Goal: Task Accomplishment & Management: Manage account settings

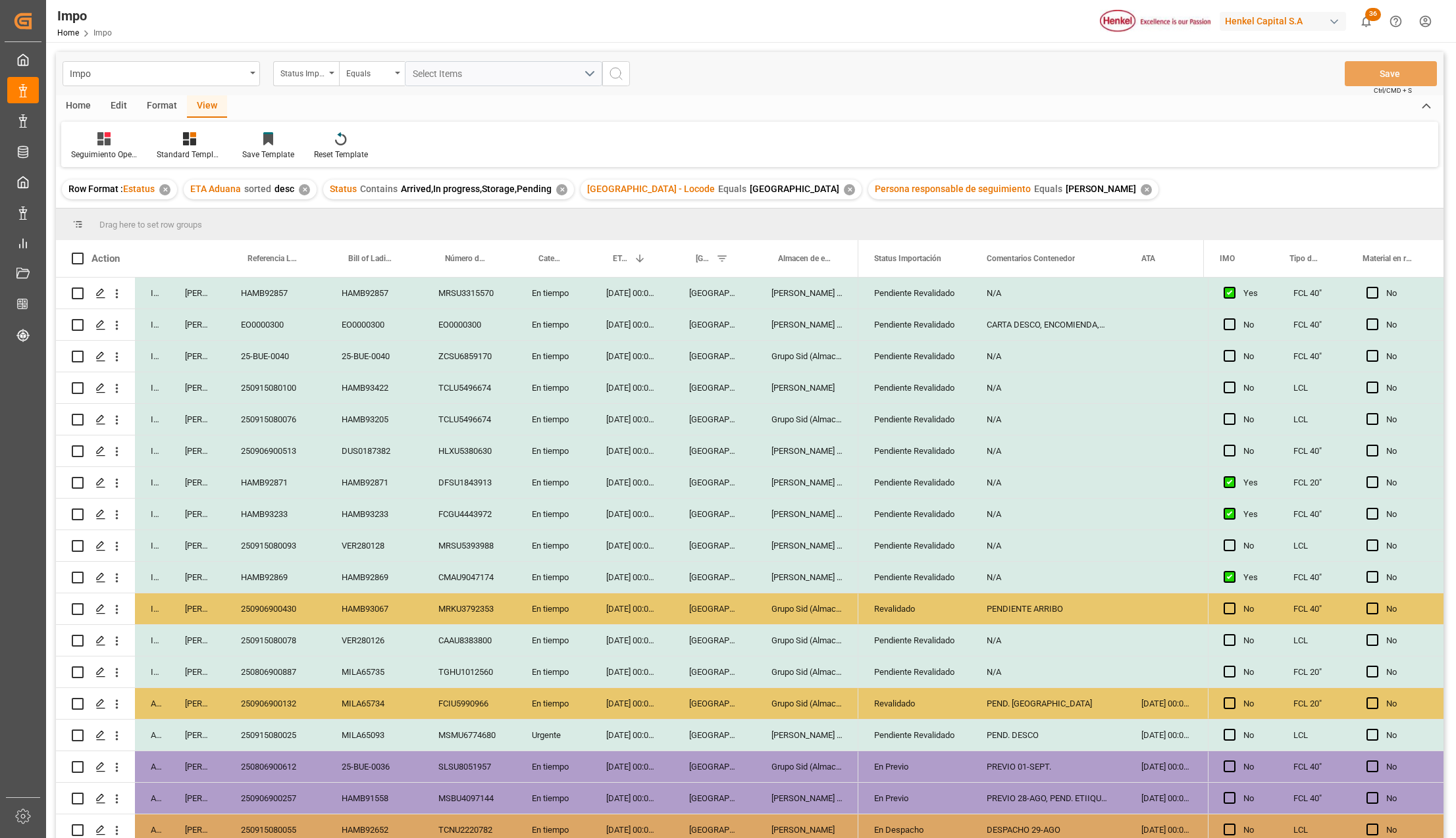
scroll to position [387, 0]
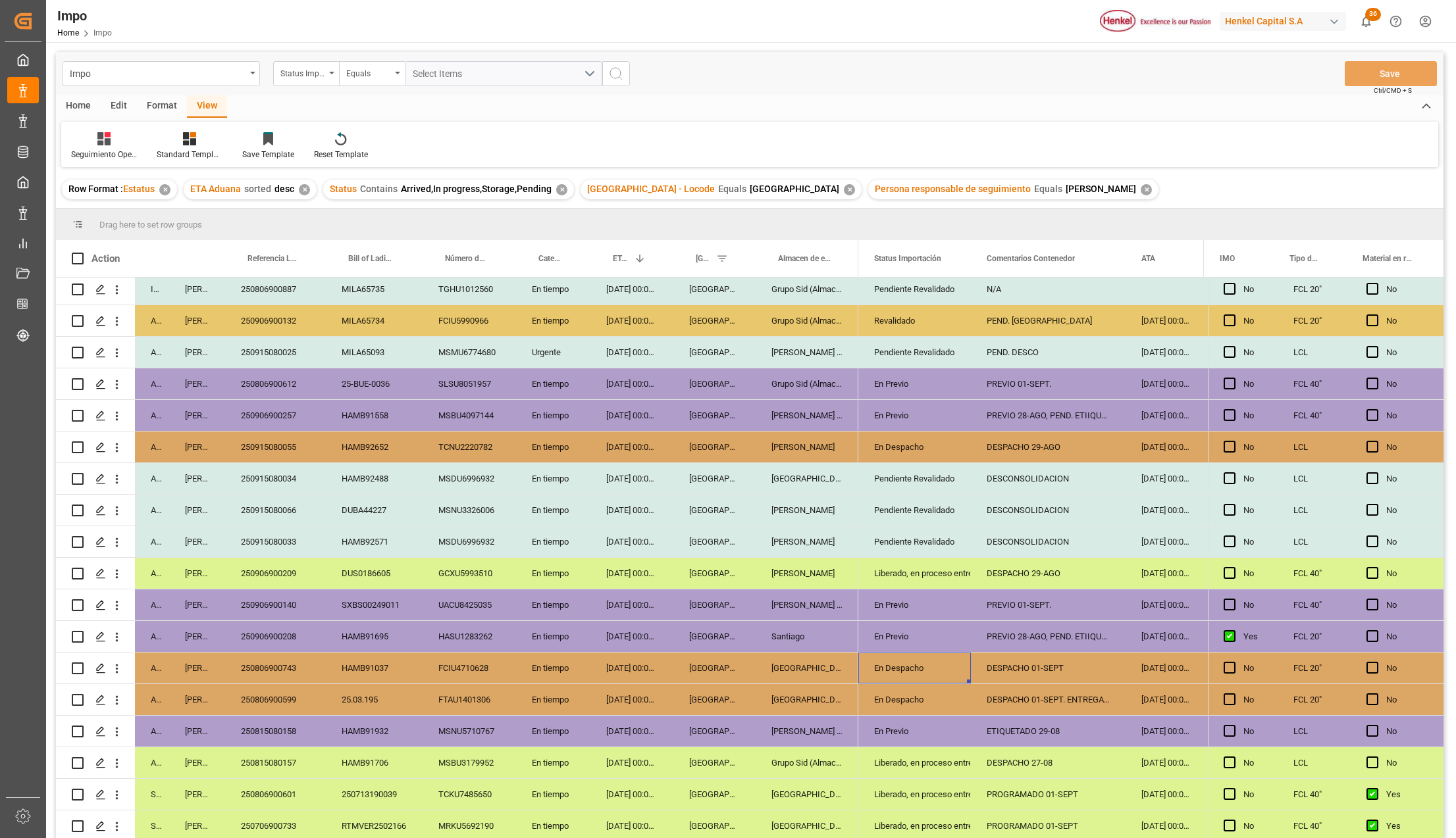
click at [878, 726] on div "En Previo" at bounding box center [914, 732] width 81 height 31
click at [941, 738] on icon "open menu" at bounding box center [946, 740] width 16 height 16
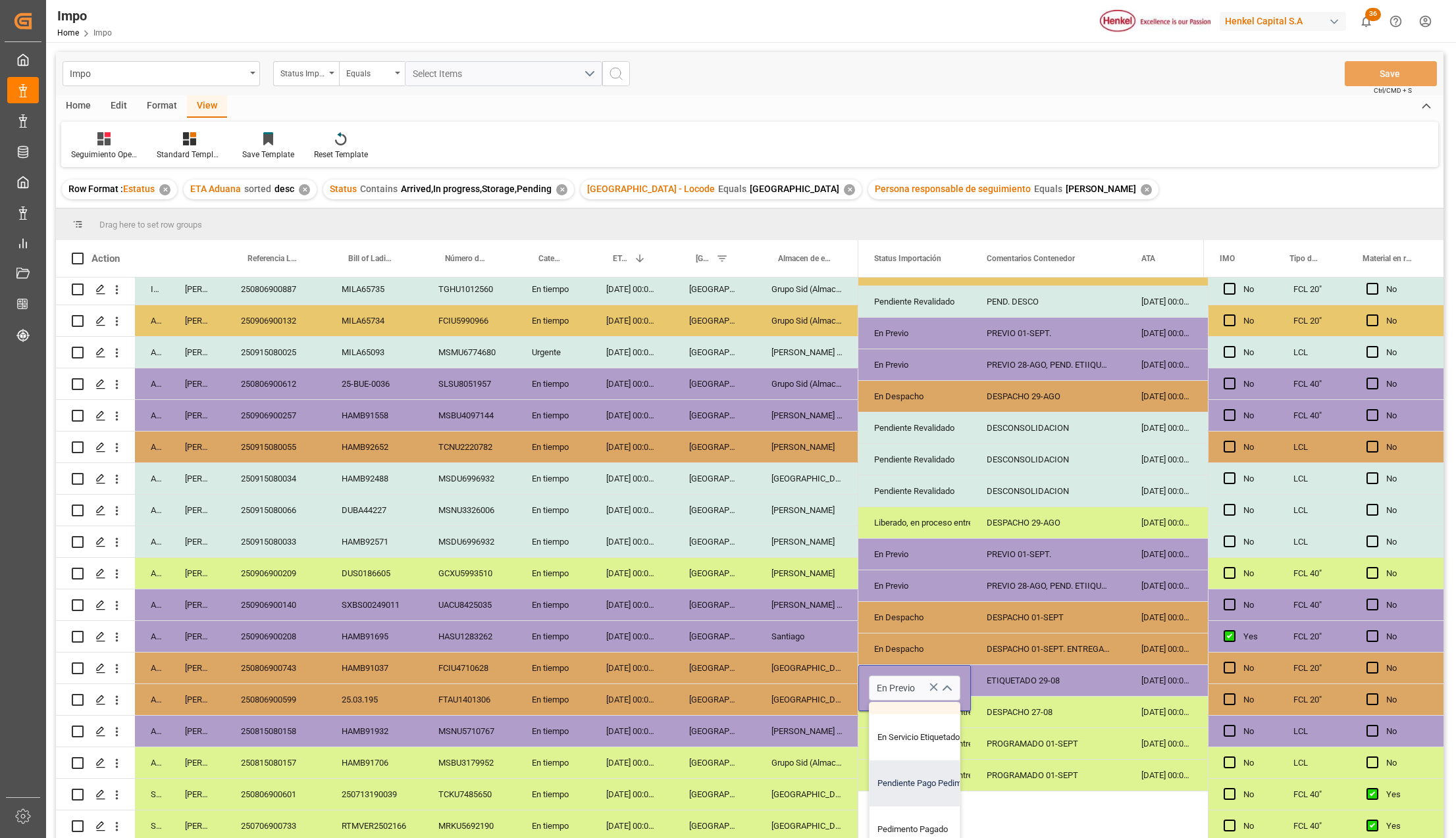
scroll to position [87, 0]
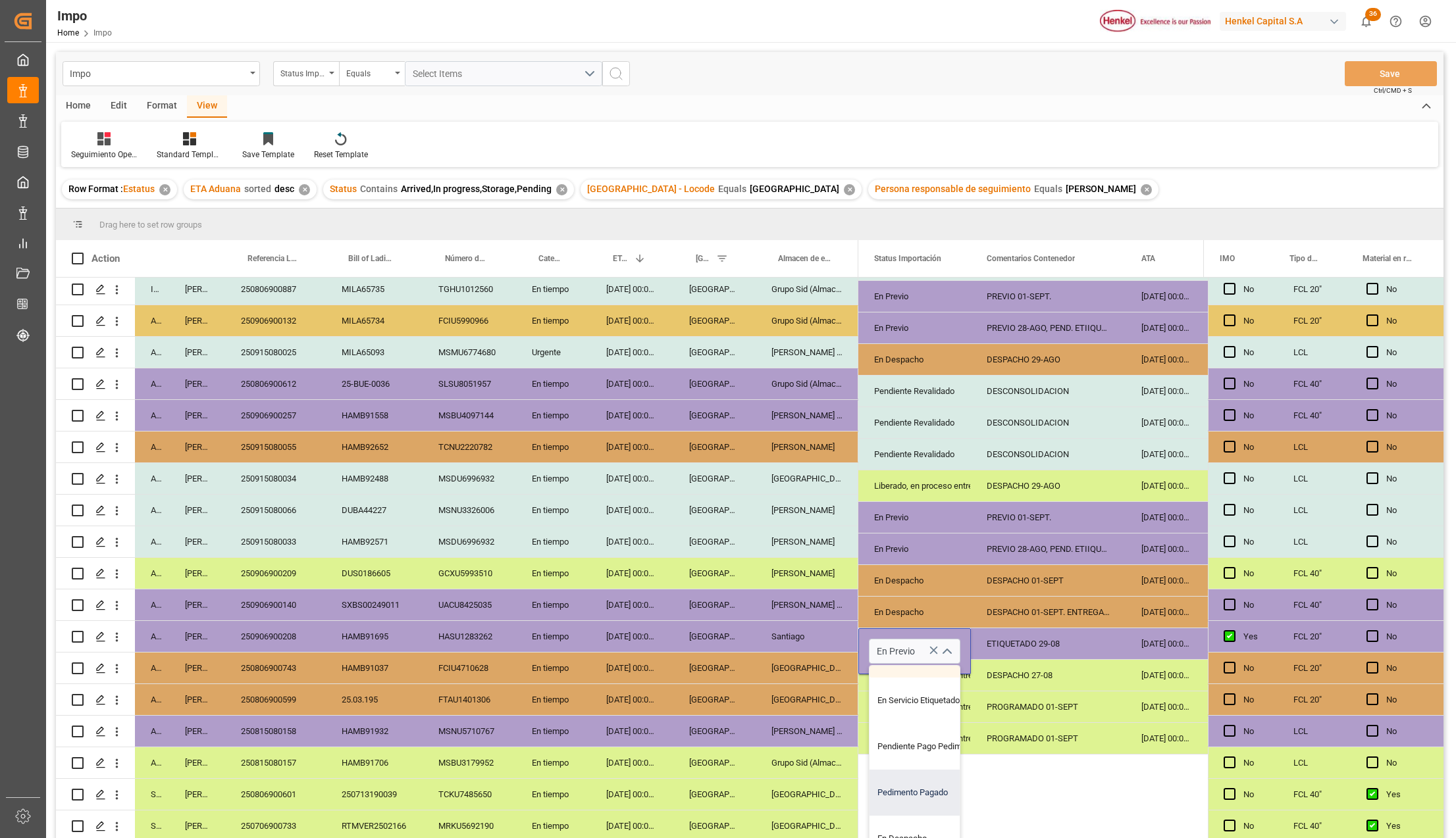
click at [914, 790] on div "Pedimento Pagado" at bounding box center [932, 793] width 124 height 46
type input "Pedimento Pagado"
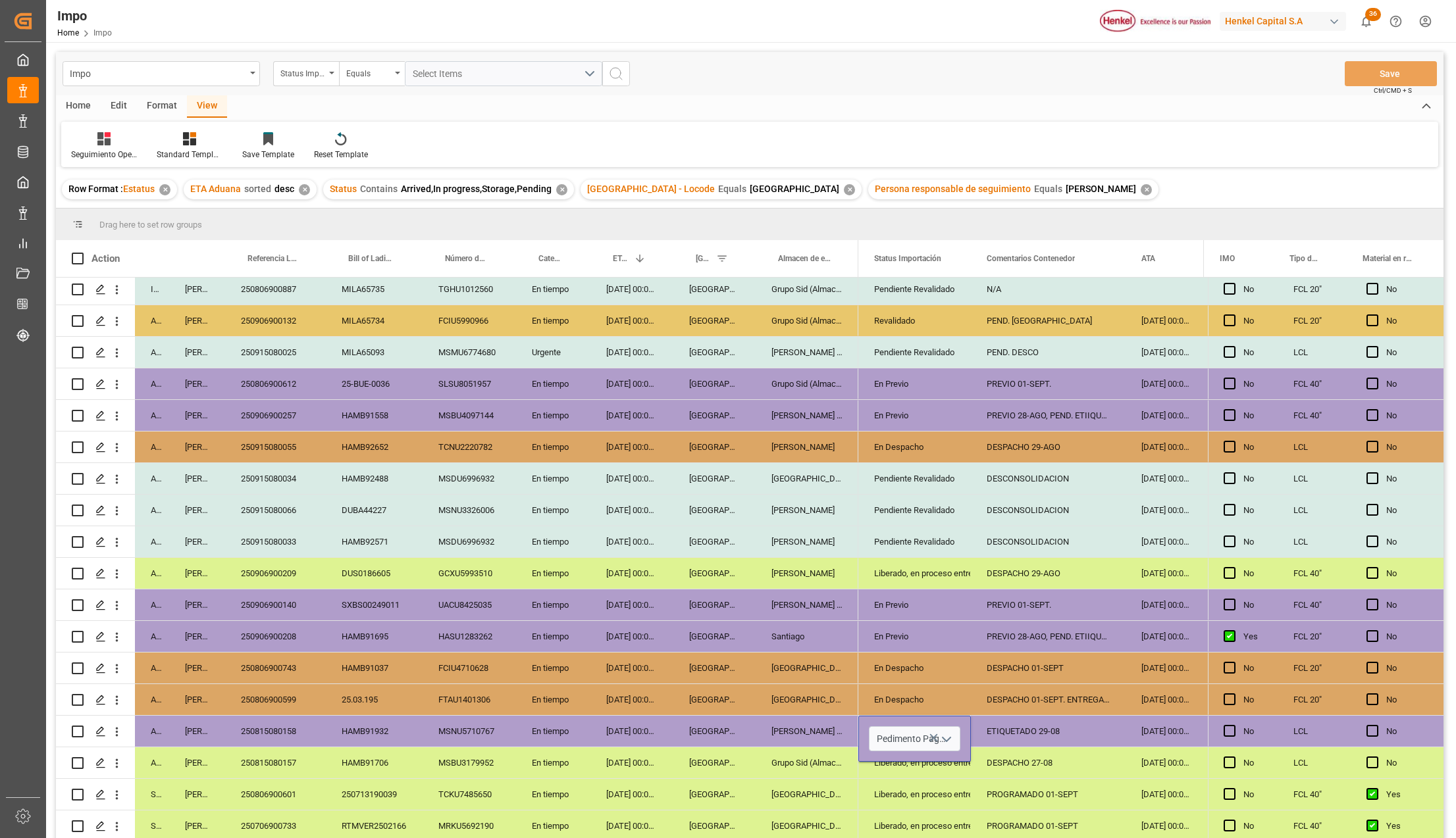
scroll to position [0, 0]
click at [776, 790] on div "Salamanca" at bounding box center [806, 794] width 103 height 31
click at [1015, 740] on div "ETIQUETADO 29-08" at bounding box center [1048, 731] width 155 height 31
click at [1022, 732] on div "ETIQUETADO 29-08" at bounding box center [1048, 731] width 155 height 31
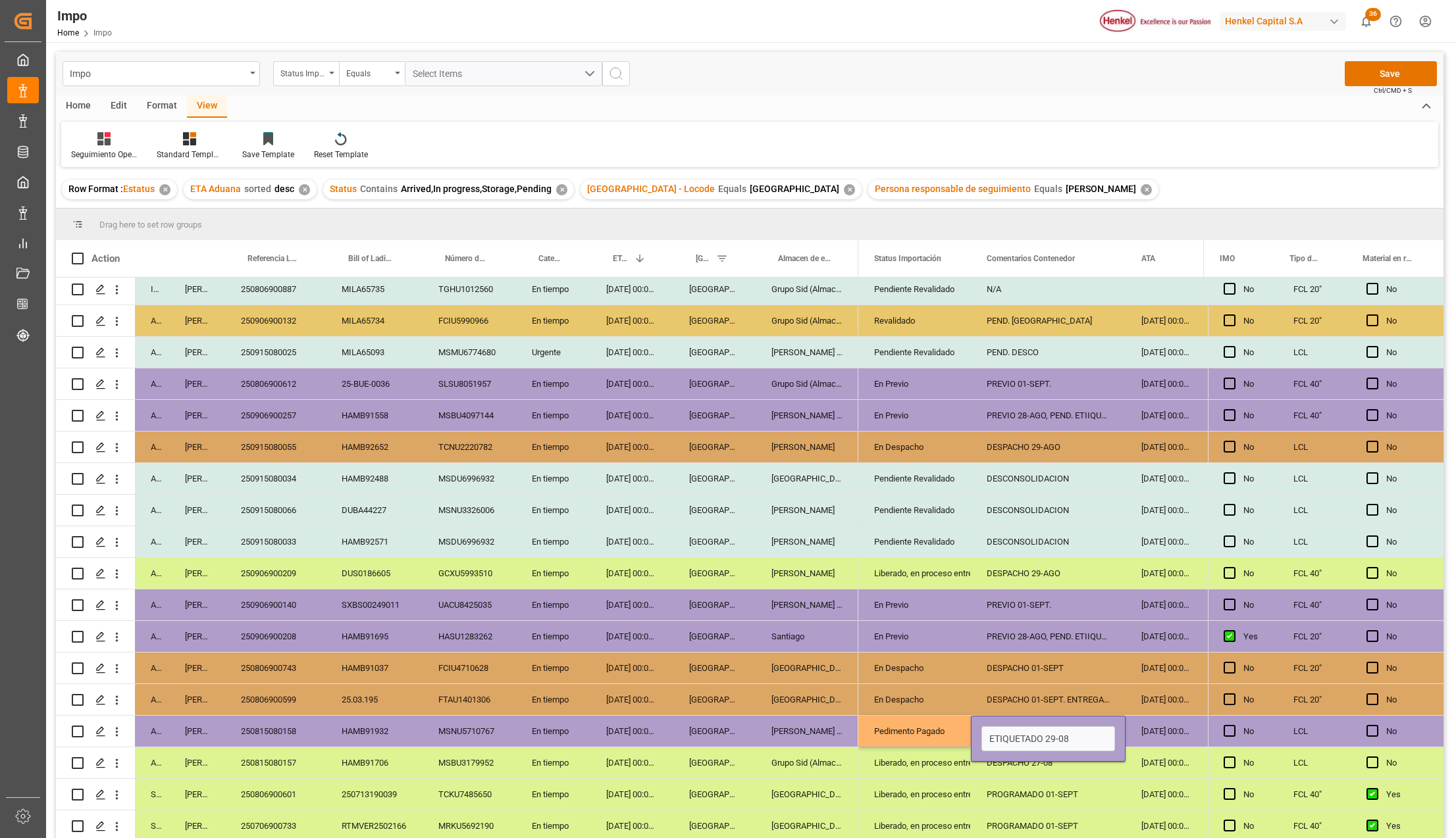
click at [1022, 732] on input "ETIQUETADO 29-08" at bounding box center [1047, 738] width 133 height 25
type input "p"
type input "PEND. DESPACHO"
click at [954, 732] on div "Pedimento Pagado" at bounding box center [914, 731] width 112 height 31
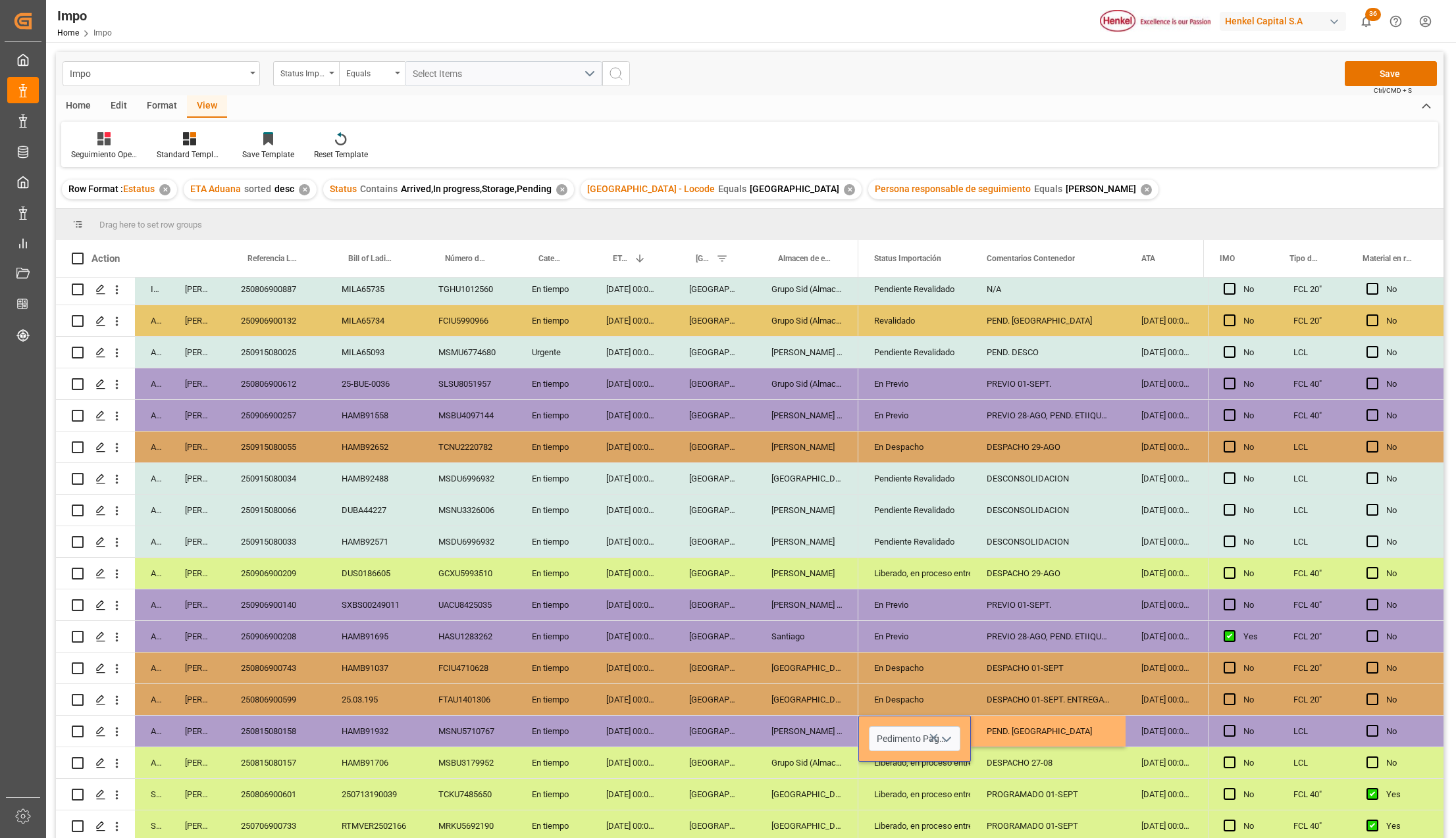
click at [948, 733] on icon "open menu" at bounding box center [946, 740] width 16 height 16
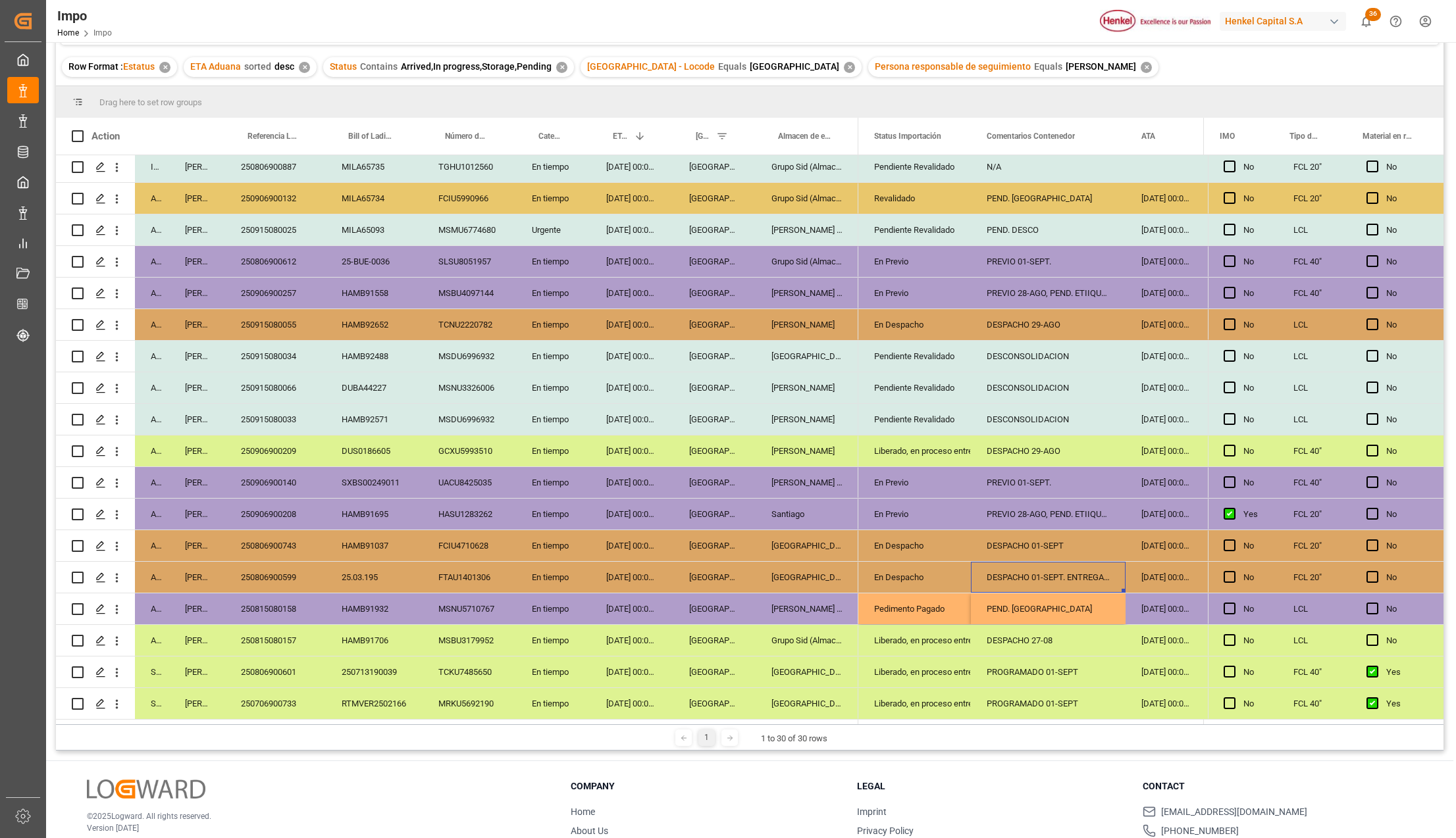
scroll to position [194, 0]
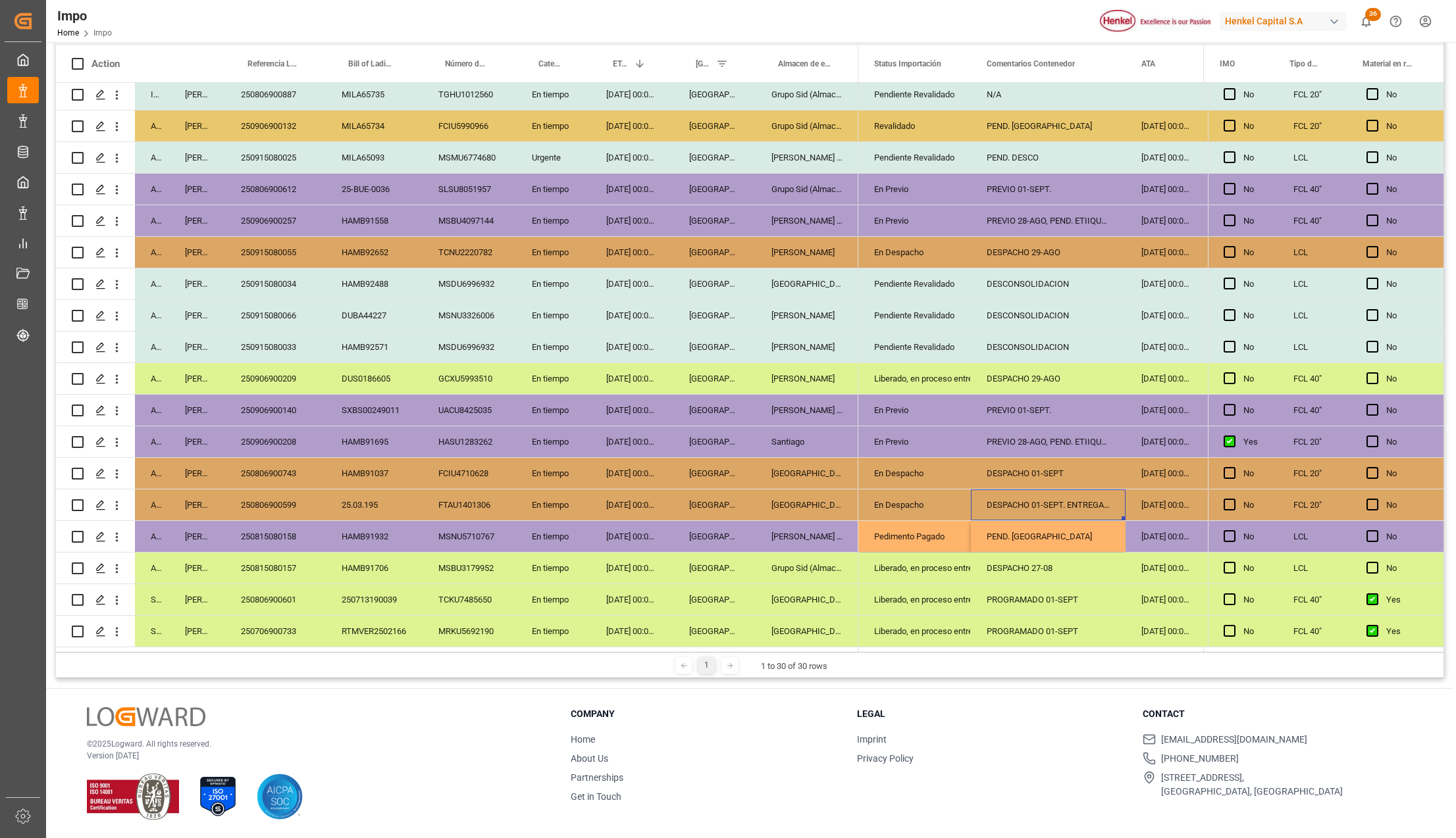
click at [929, 525] on div "Pedimento Pagado" at bounding box center [914, 537] width 81 height 31
click at [951, 537] on icon "open menu" at bounding box center [946, 544] width 16 height 16
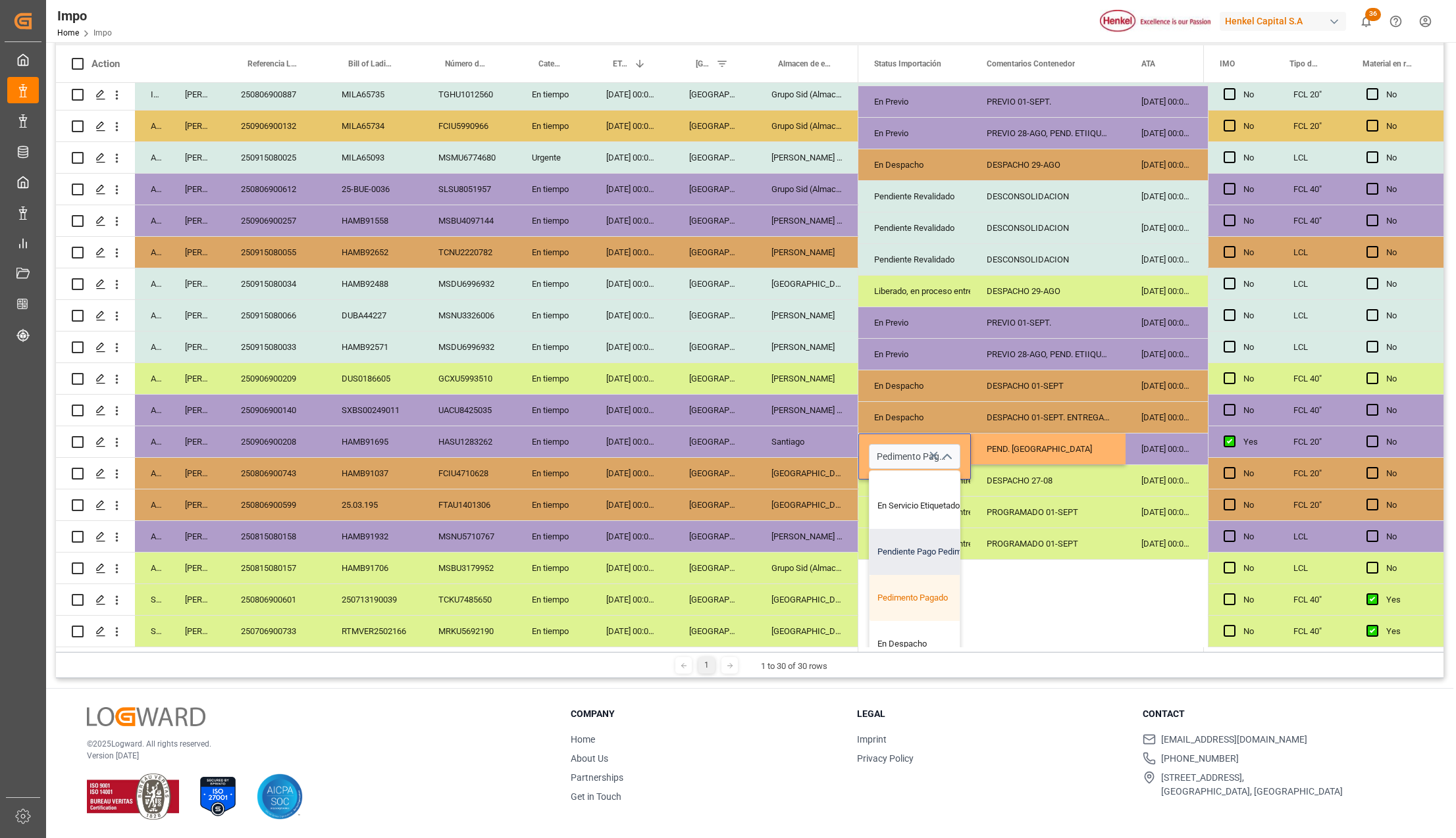
click at [910, 550] on div "Pendiente Pago Pedimento" at bounding box center [932, 552] width 124 height 46
type input "Pendiente Pago Pedimento"
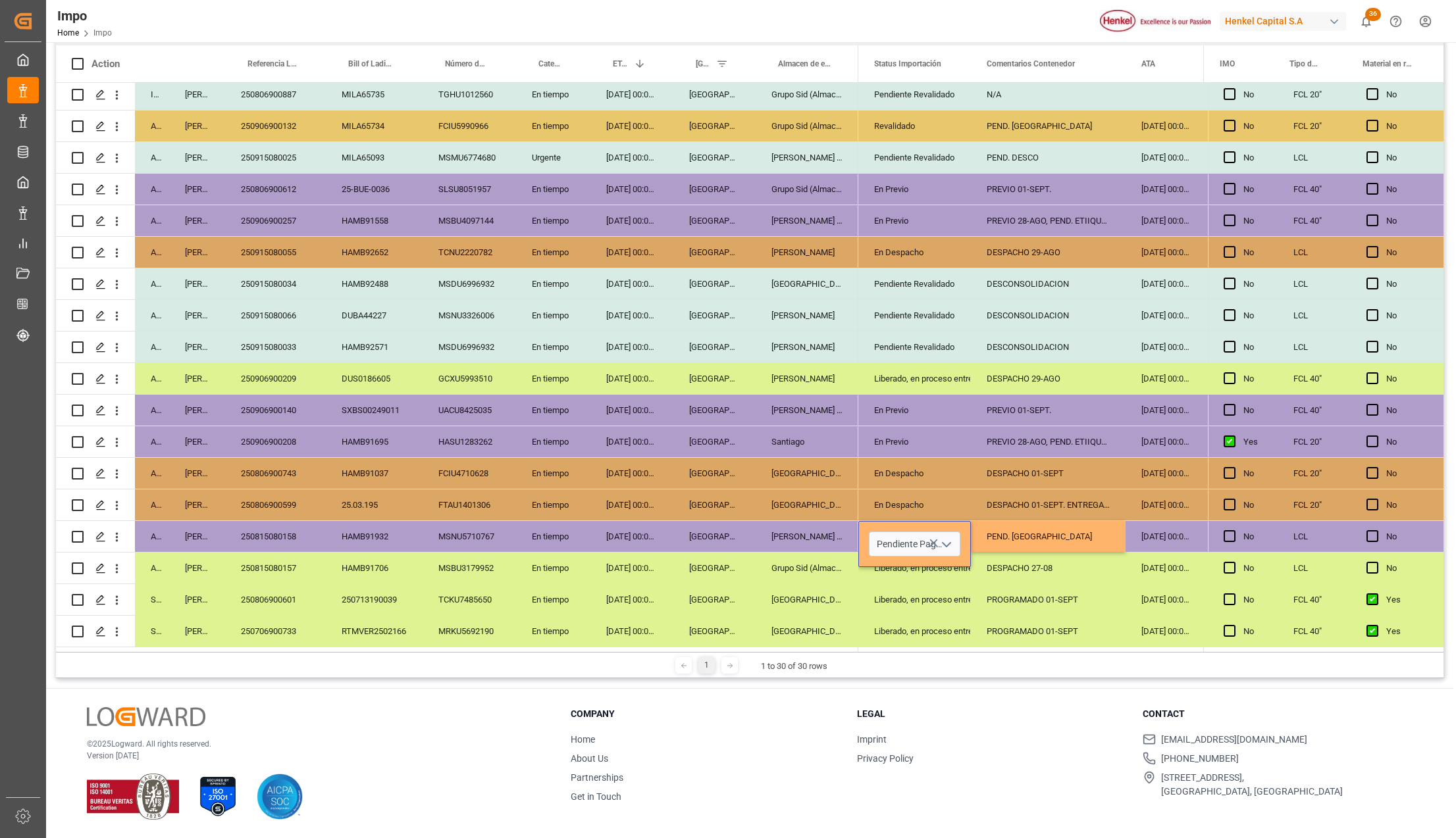
scroll to position [0, 0]
click at [973, 584] on div "PROGRAMADO 01-SEPT" at bounding box center [1048, 599] width 155 height 31
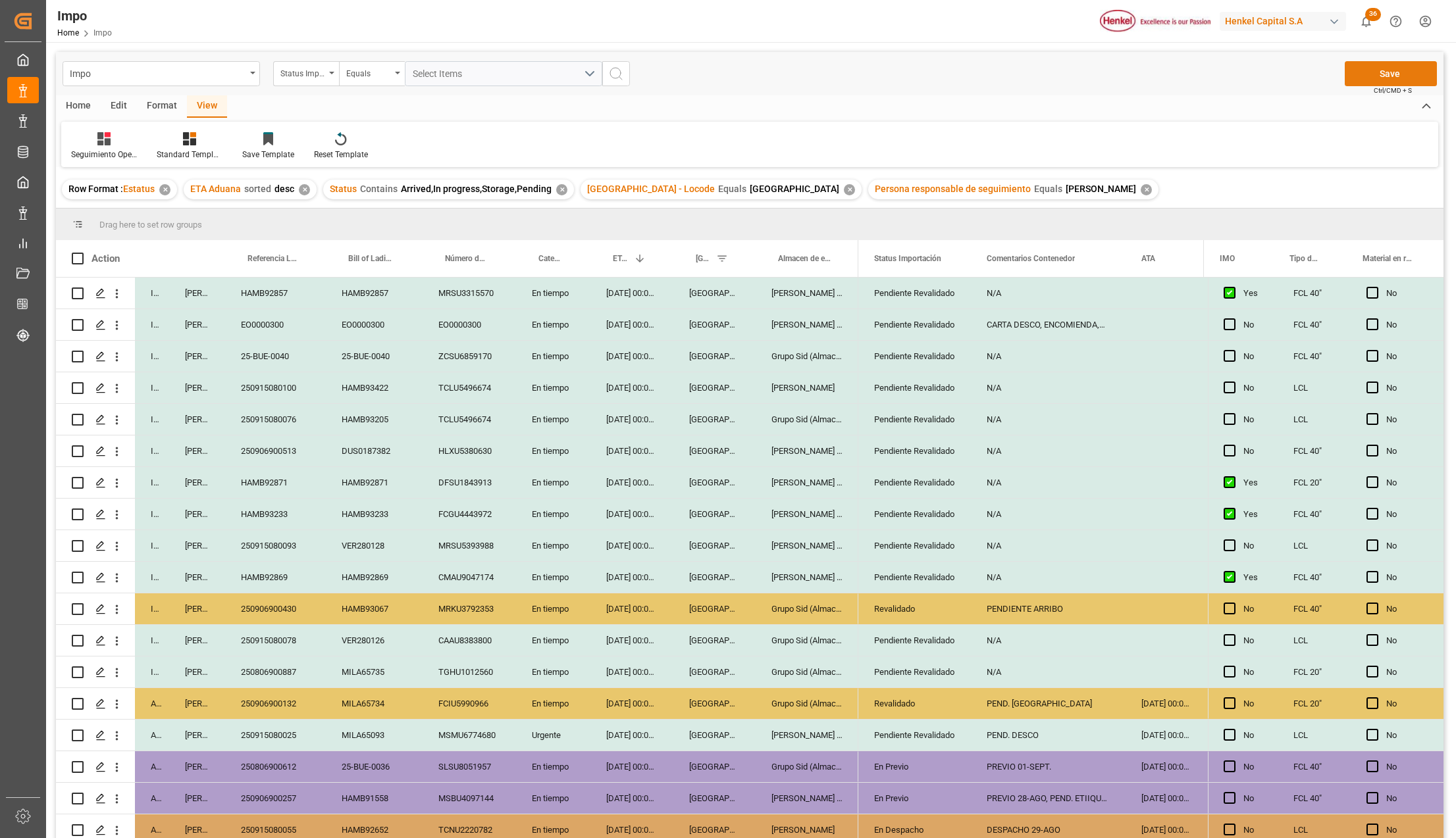
click at [1369, 75] on button "Save" at bounding box center [1391, 73] width 92 height 25
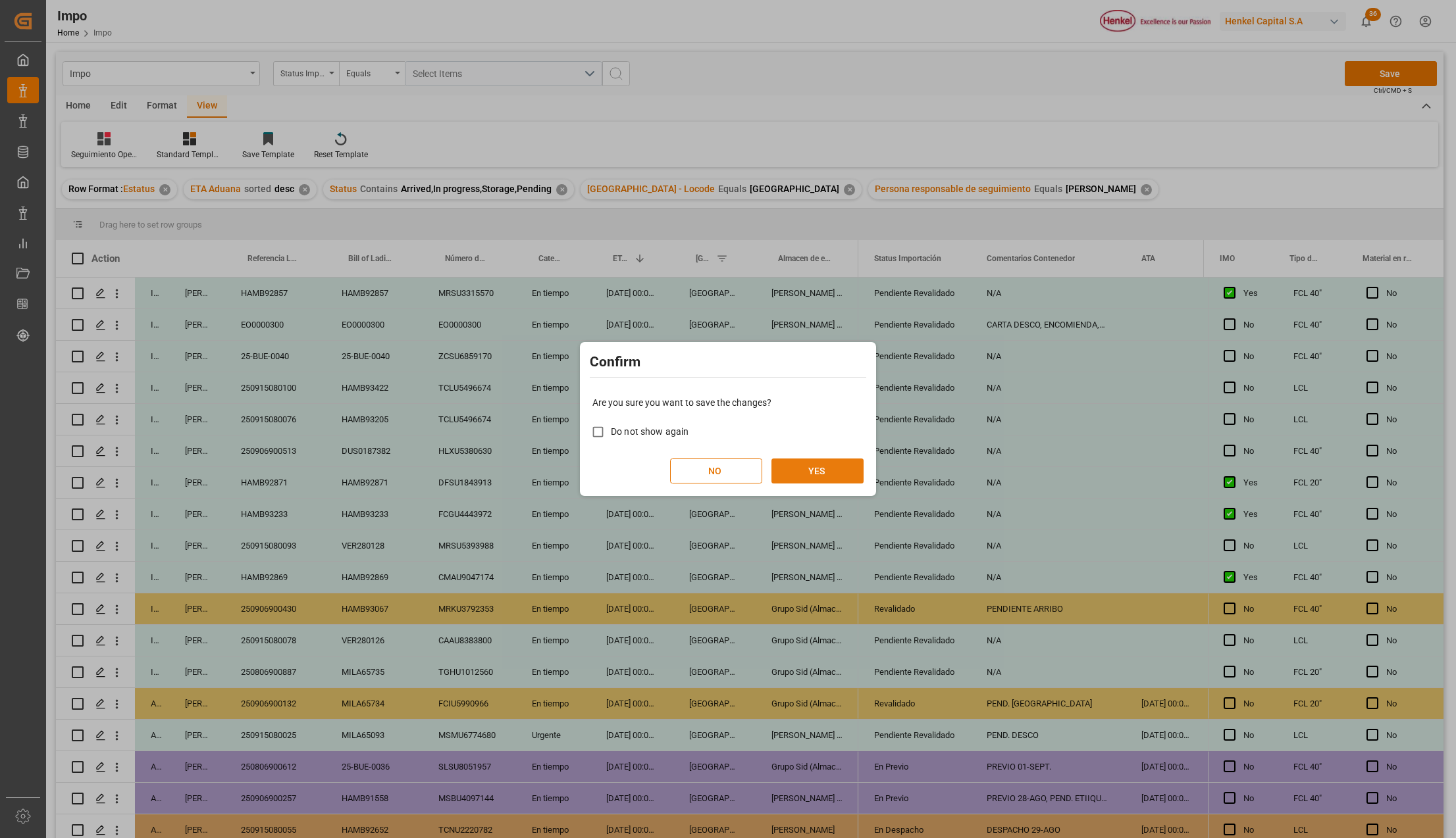
click at [790, 474] on button "YES" at bounding box center [817, 470] width 92 height 25
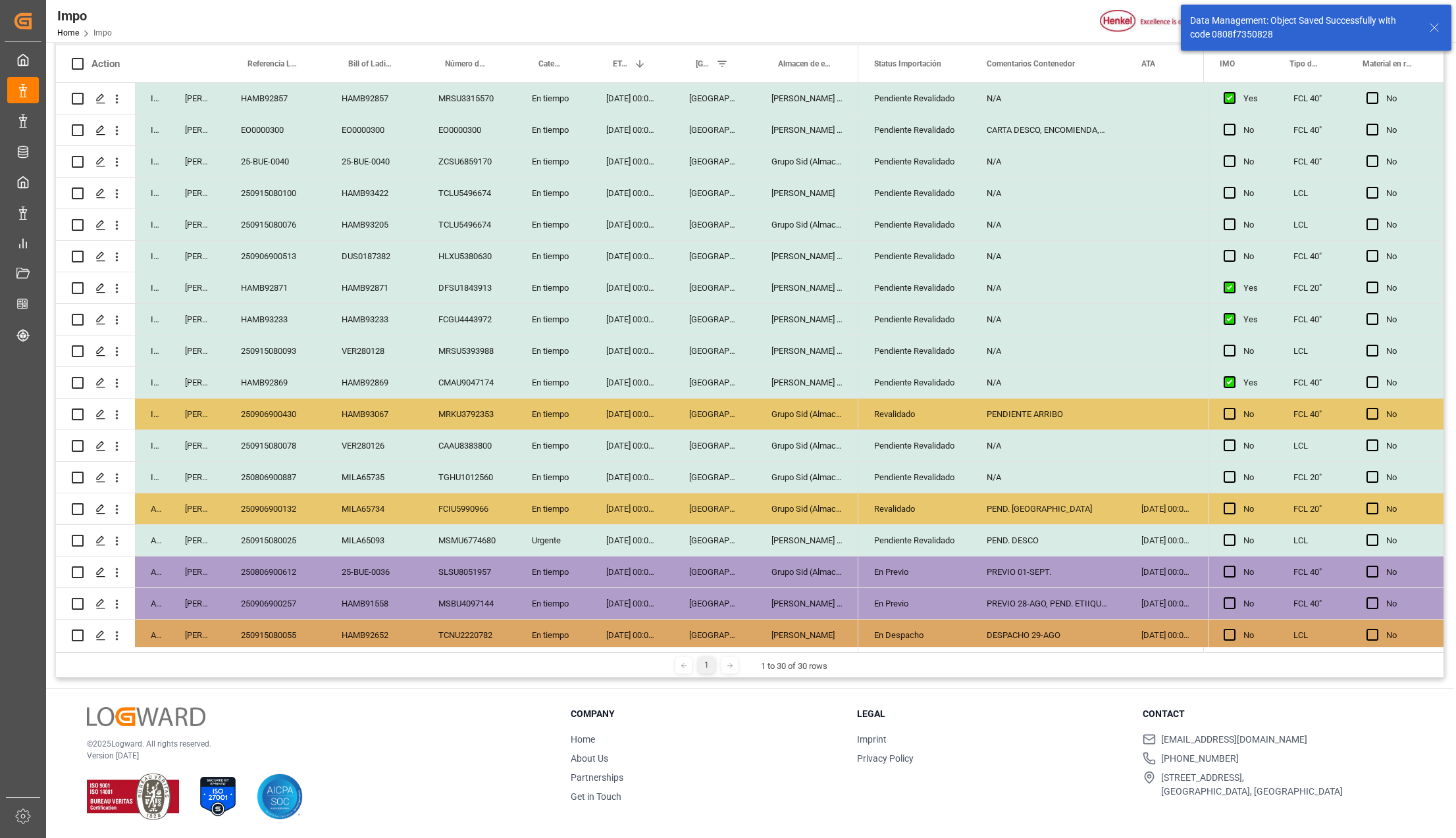
scroll to position [387, 0]
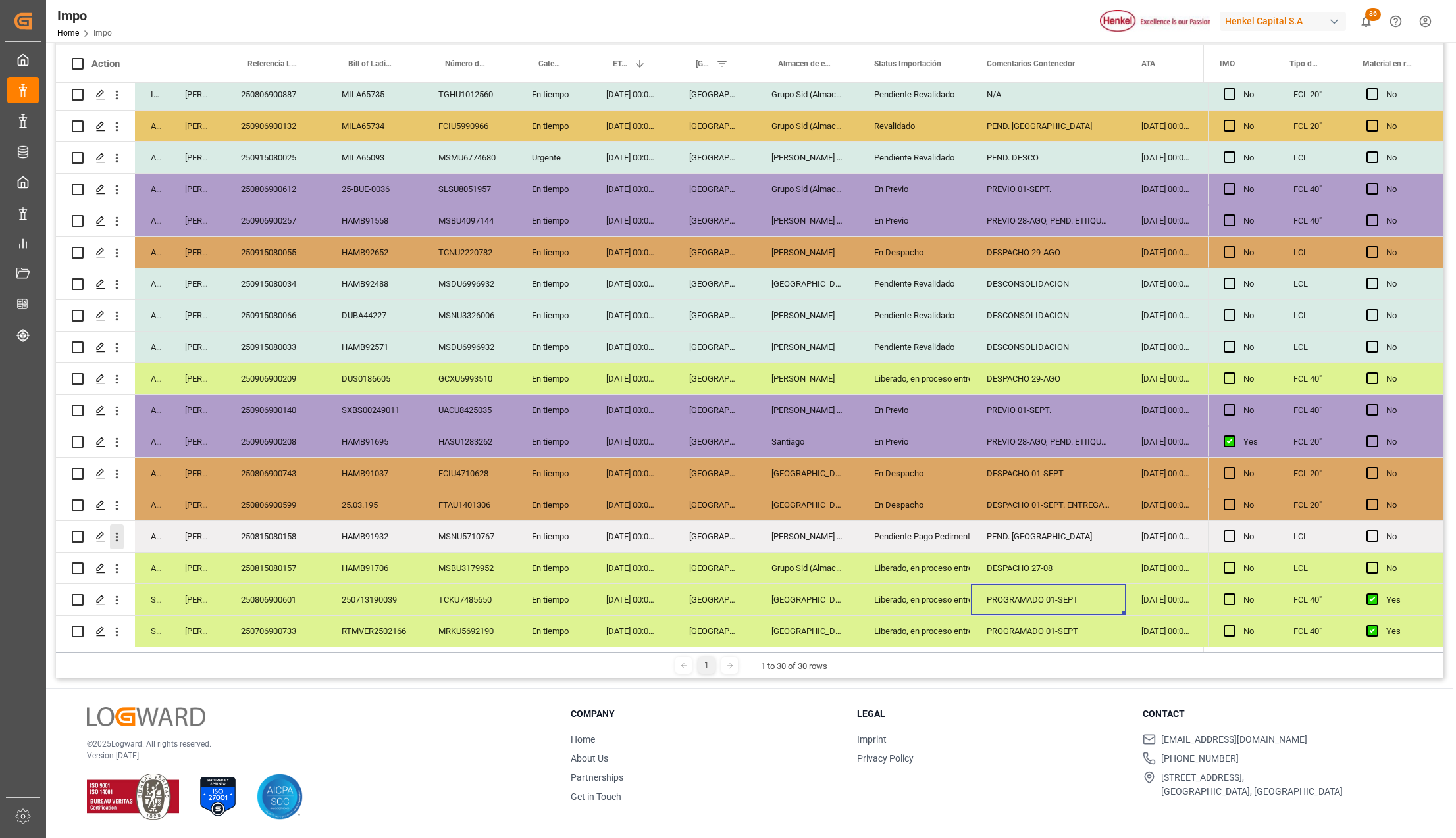
click at [121, 531] on icon "open menu" at bounding box center [116, 537] width 14 height 14
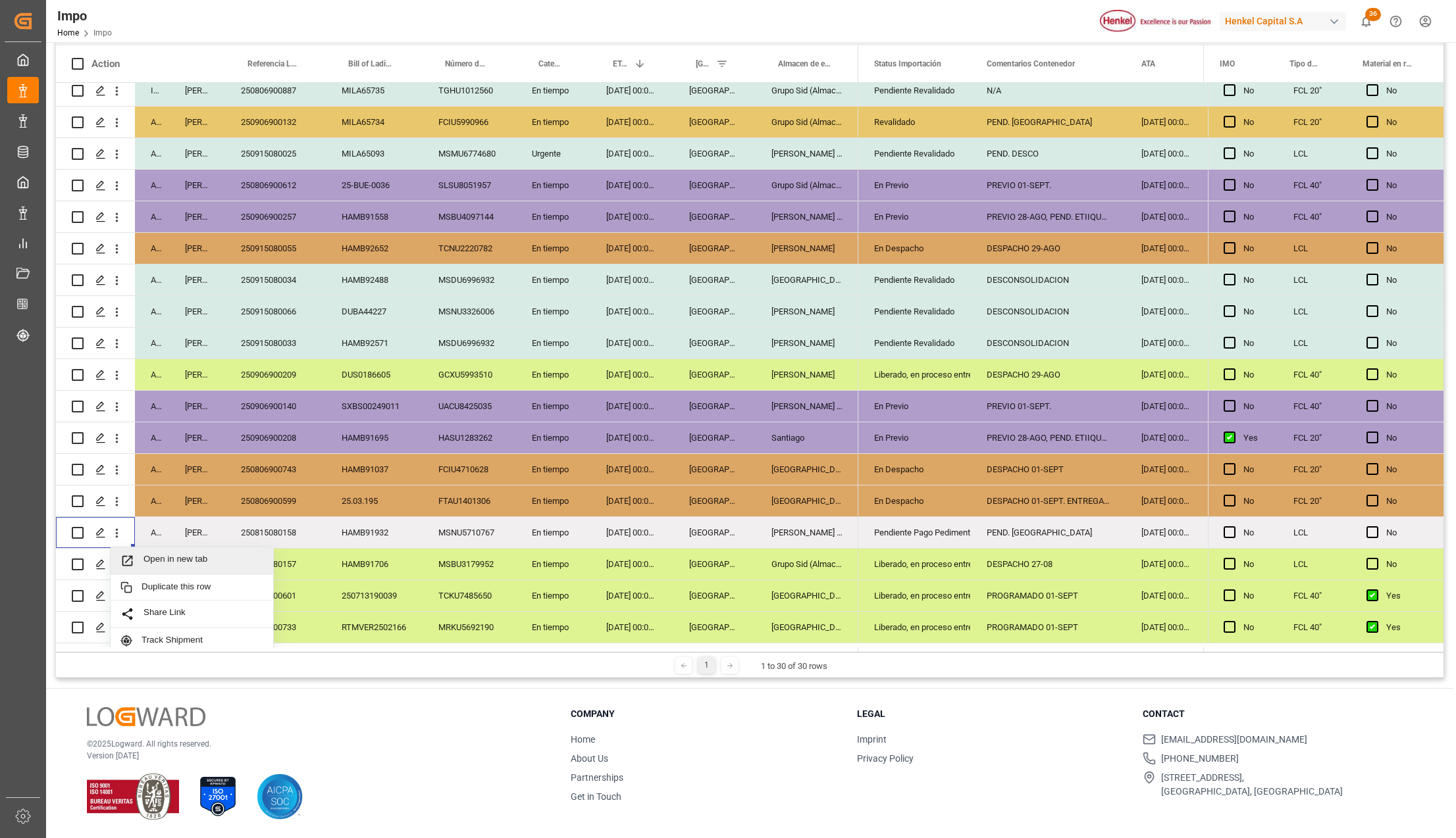
click at [137, 551] on div "Open in new tab" at bounding box center [191, 561] width 162 height 28
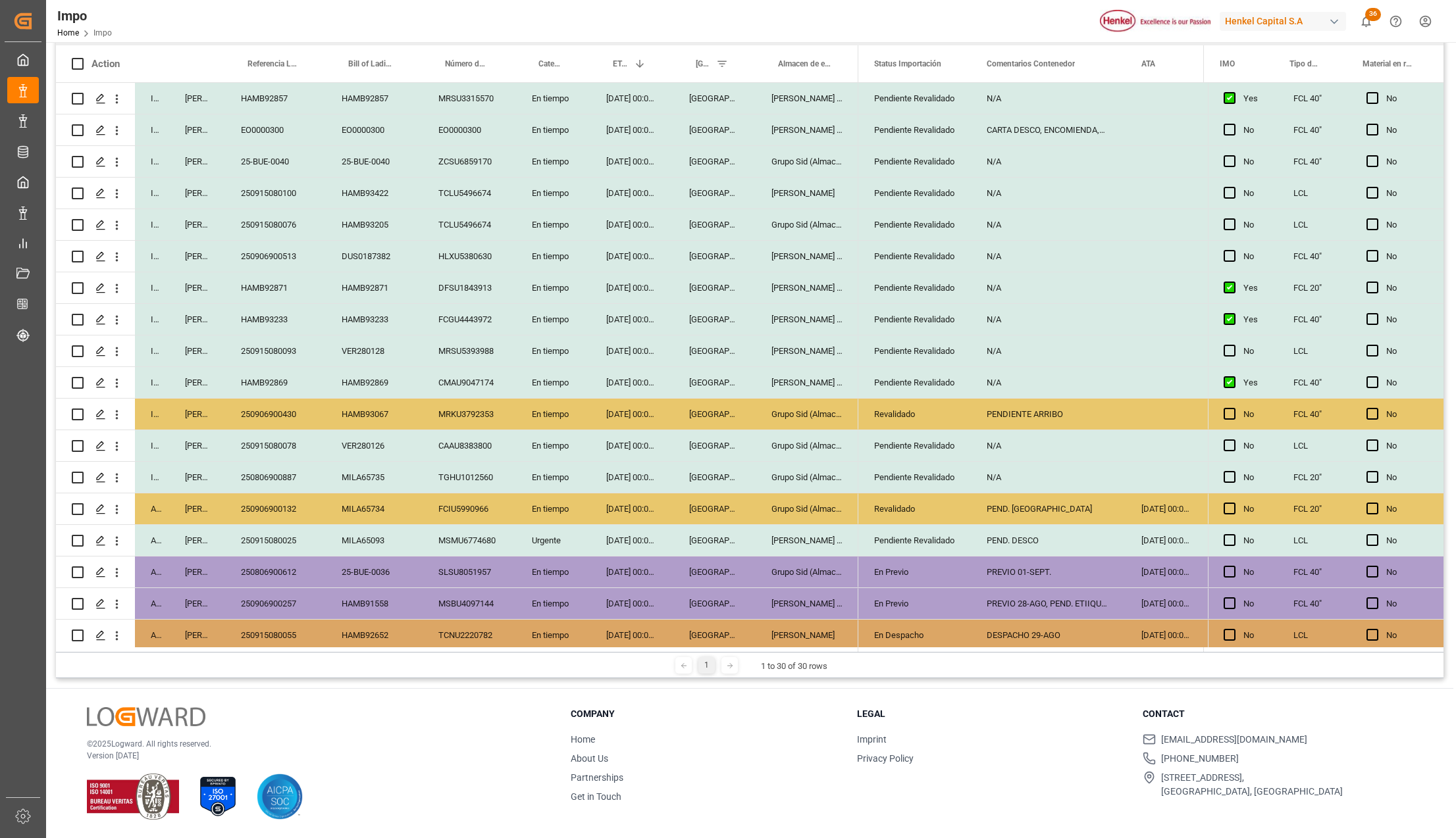
scroll to position [194, 0]
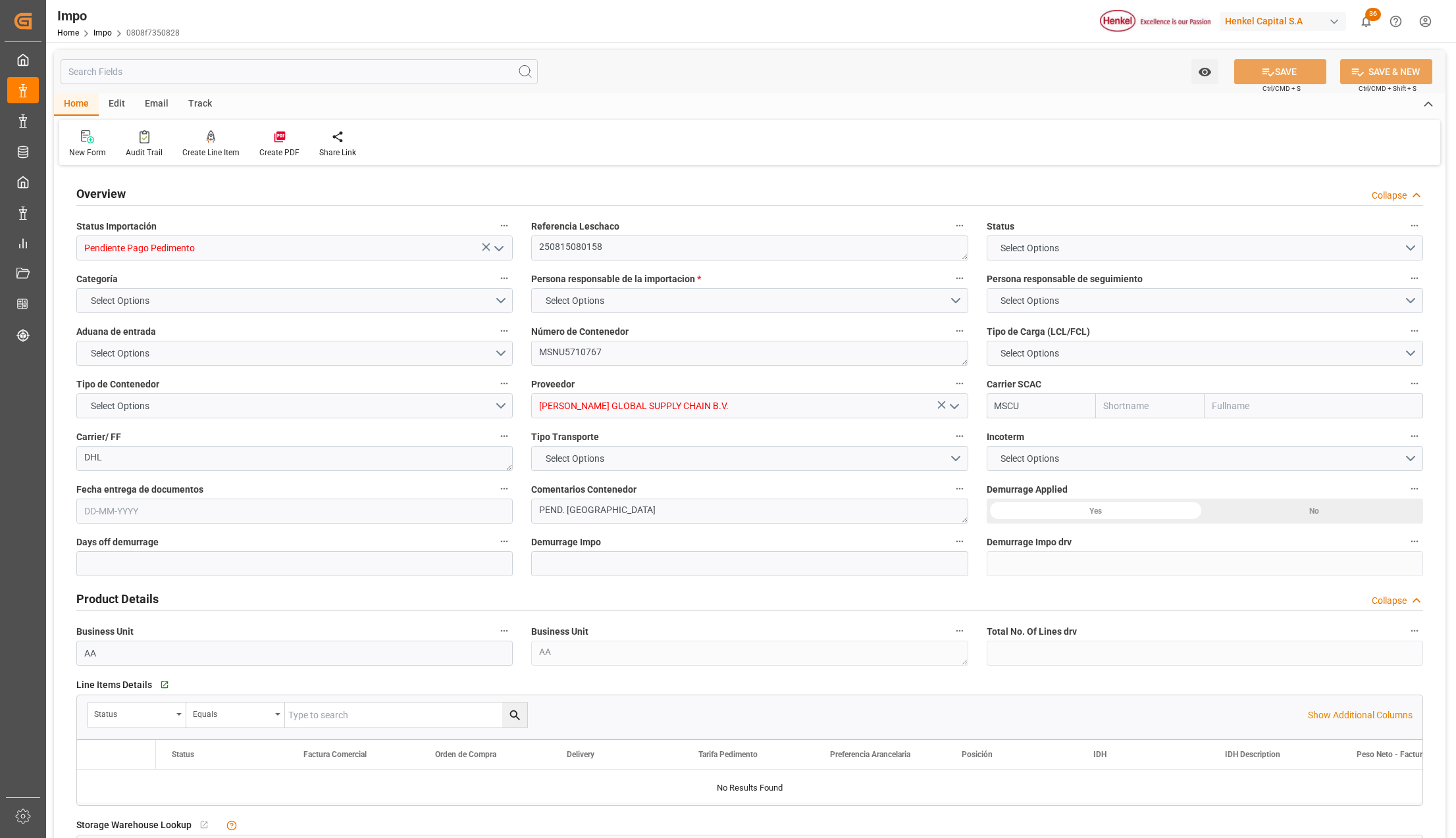
type input "MSC"
type input "Mediterranean Shipping Company"
type input "0"
type input "2"
type input "2.93"
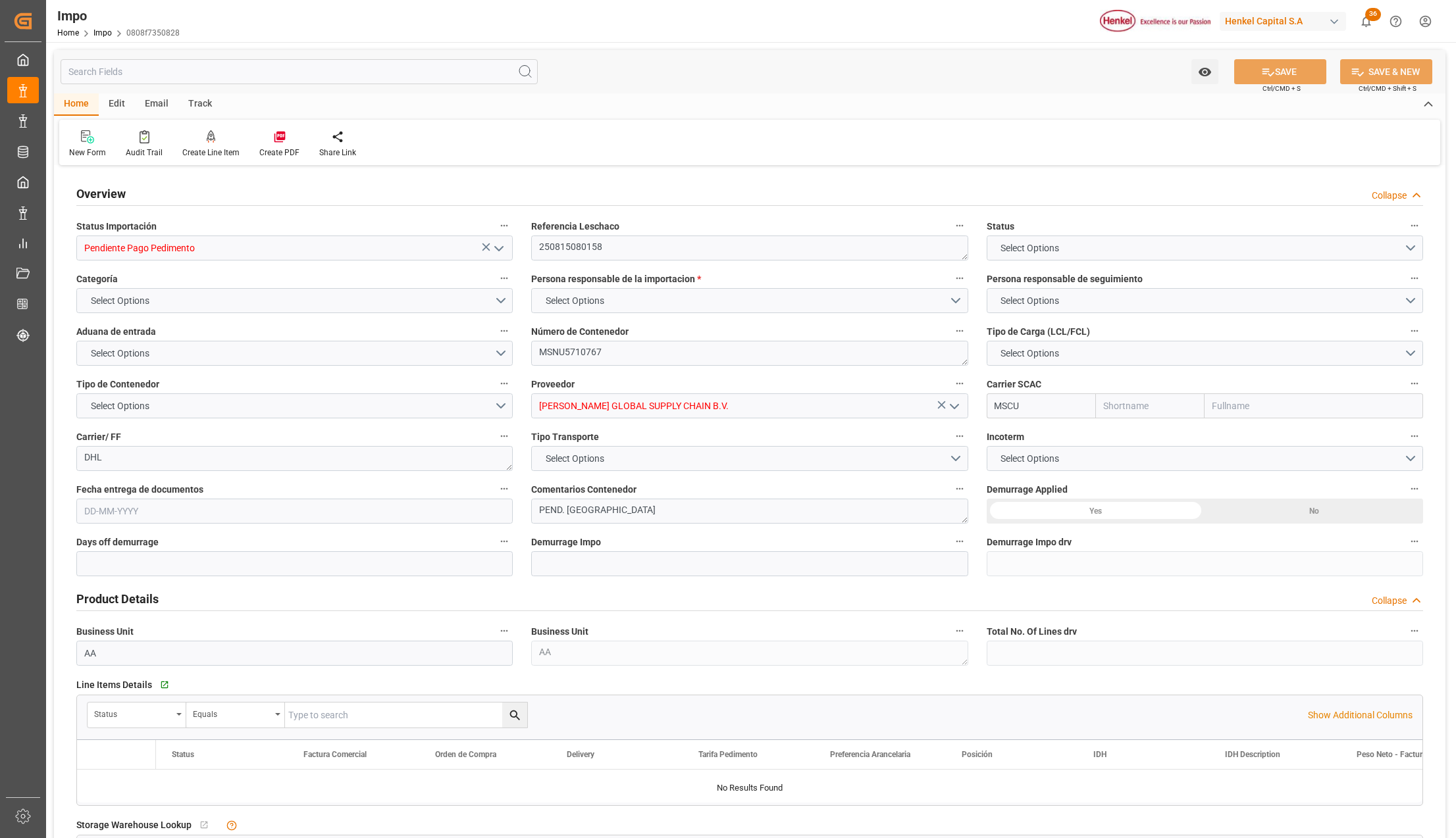
type input "3"
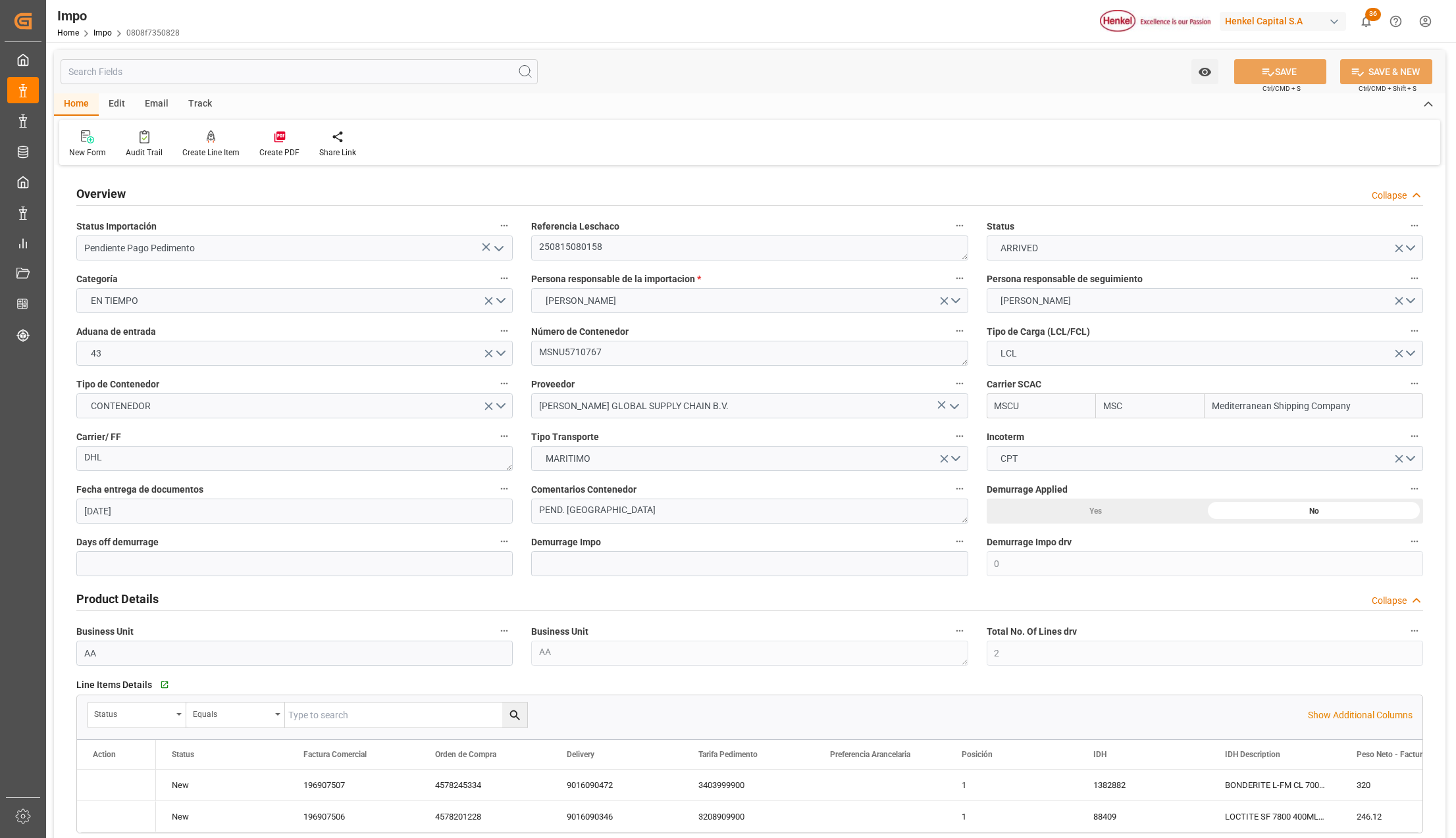
type input "07-08-2025"
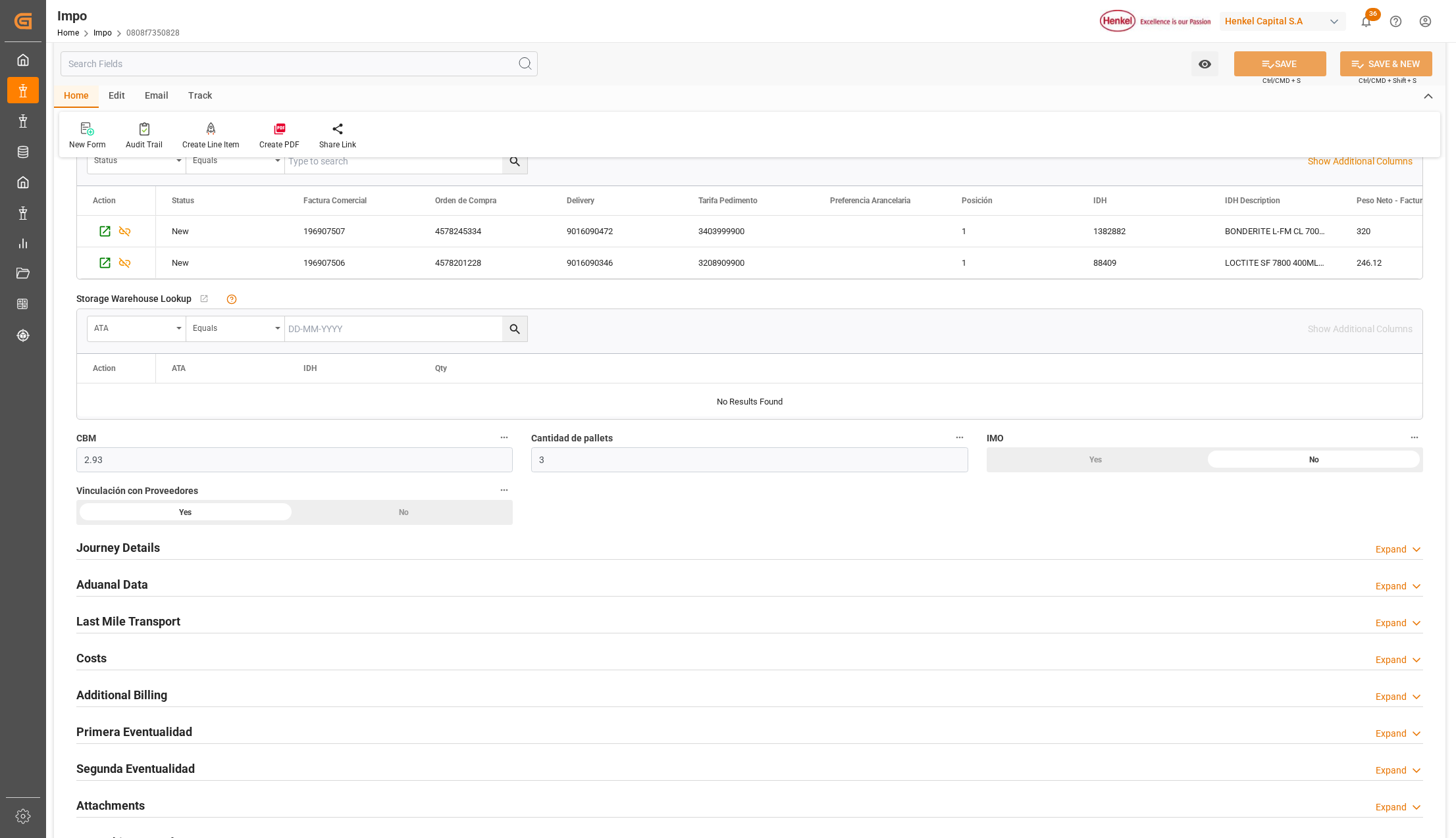
scroll to position [877, 0]
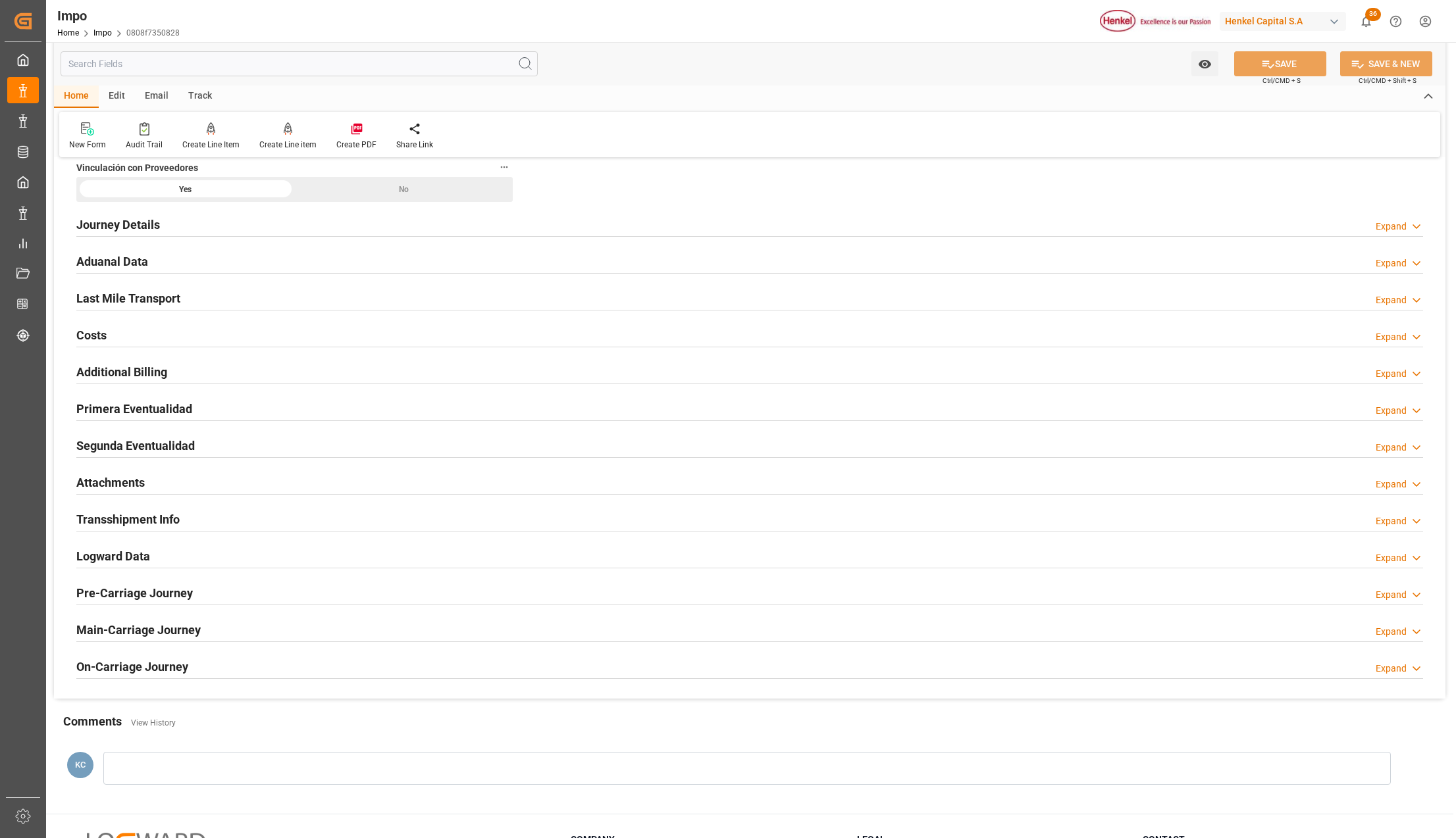
click at [110, 409] on h2 "Primera Eventualidad" at bounding box center [134, 408] width 116 height 18
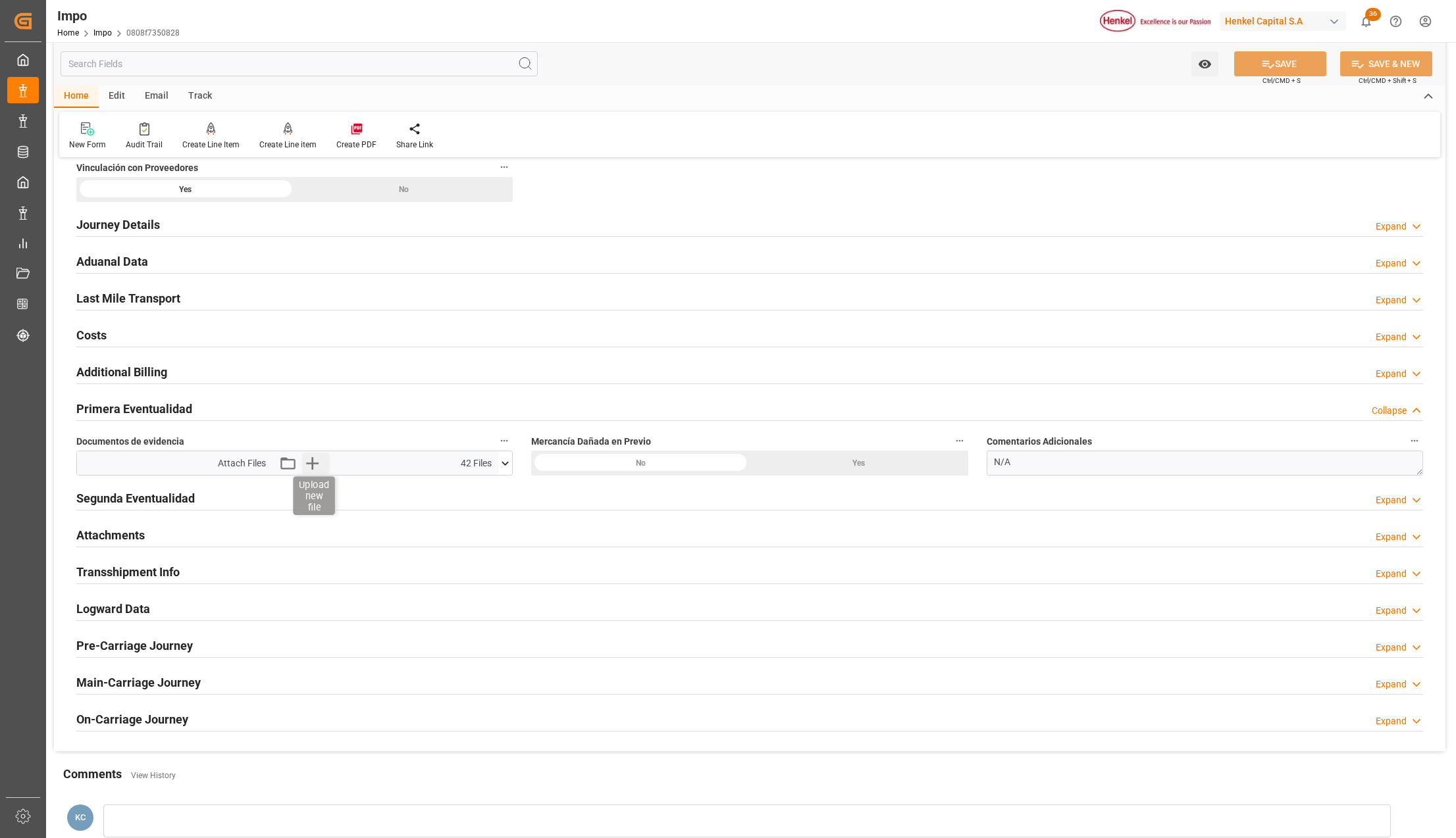
click at [308, 460] on icon "button" at bounding box center [312, 463] width 21 height 21
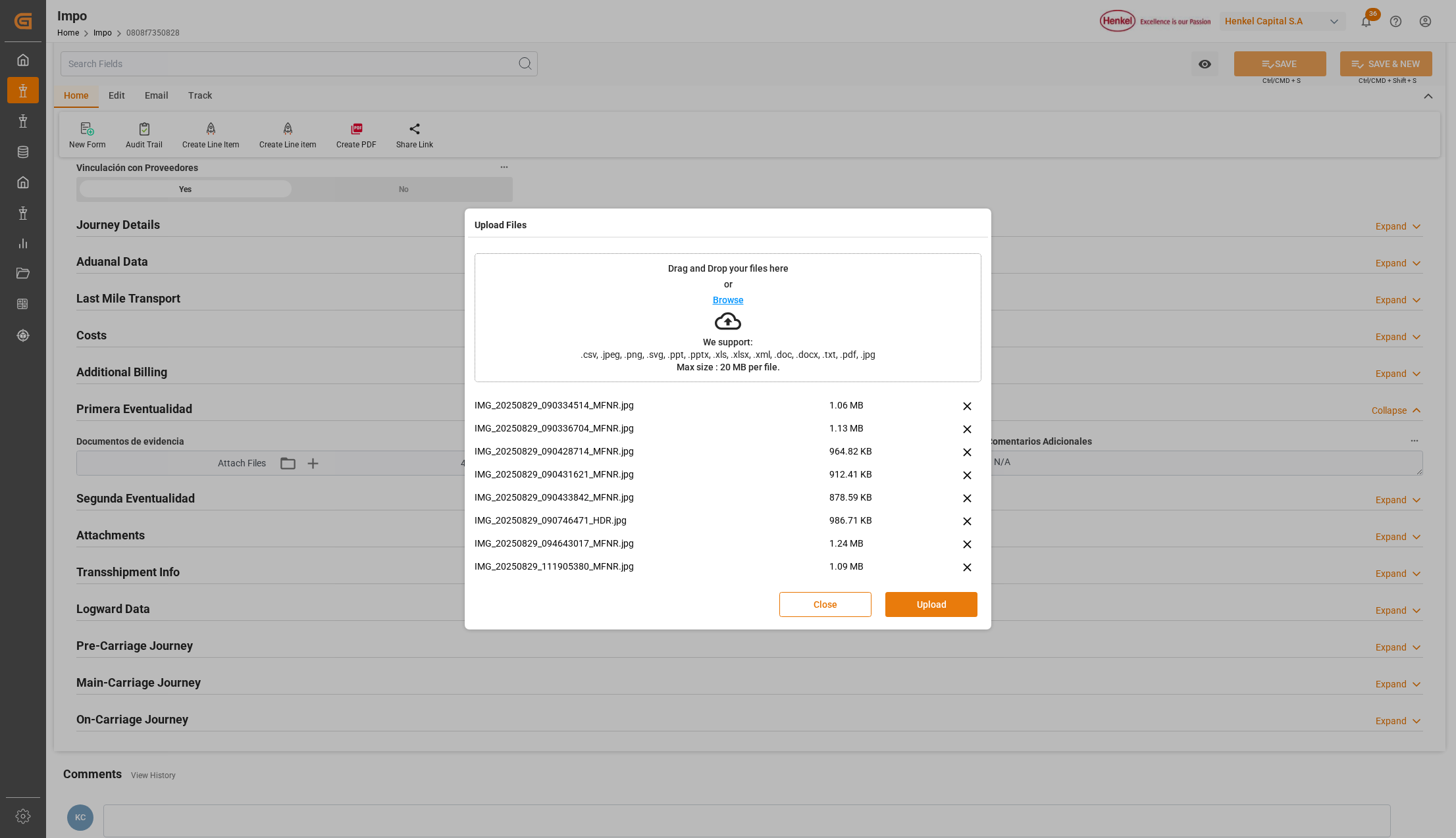
click at [923, 598] on button "Upload" at bounding box center [931, 604] width 92 height 25
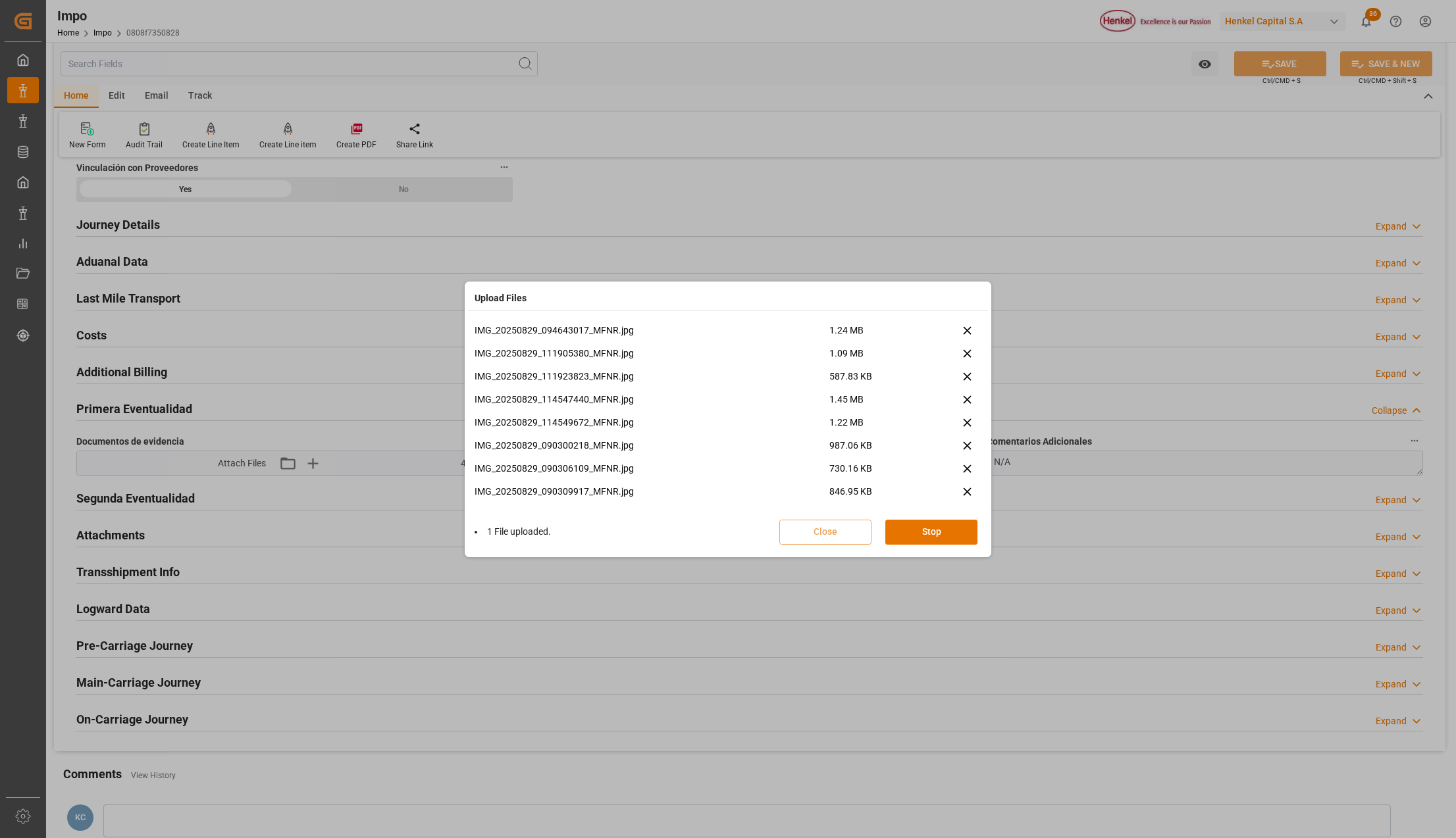
scroll to position [170, 0]
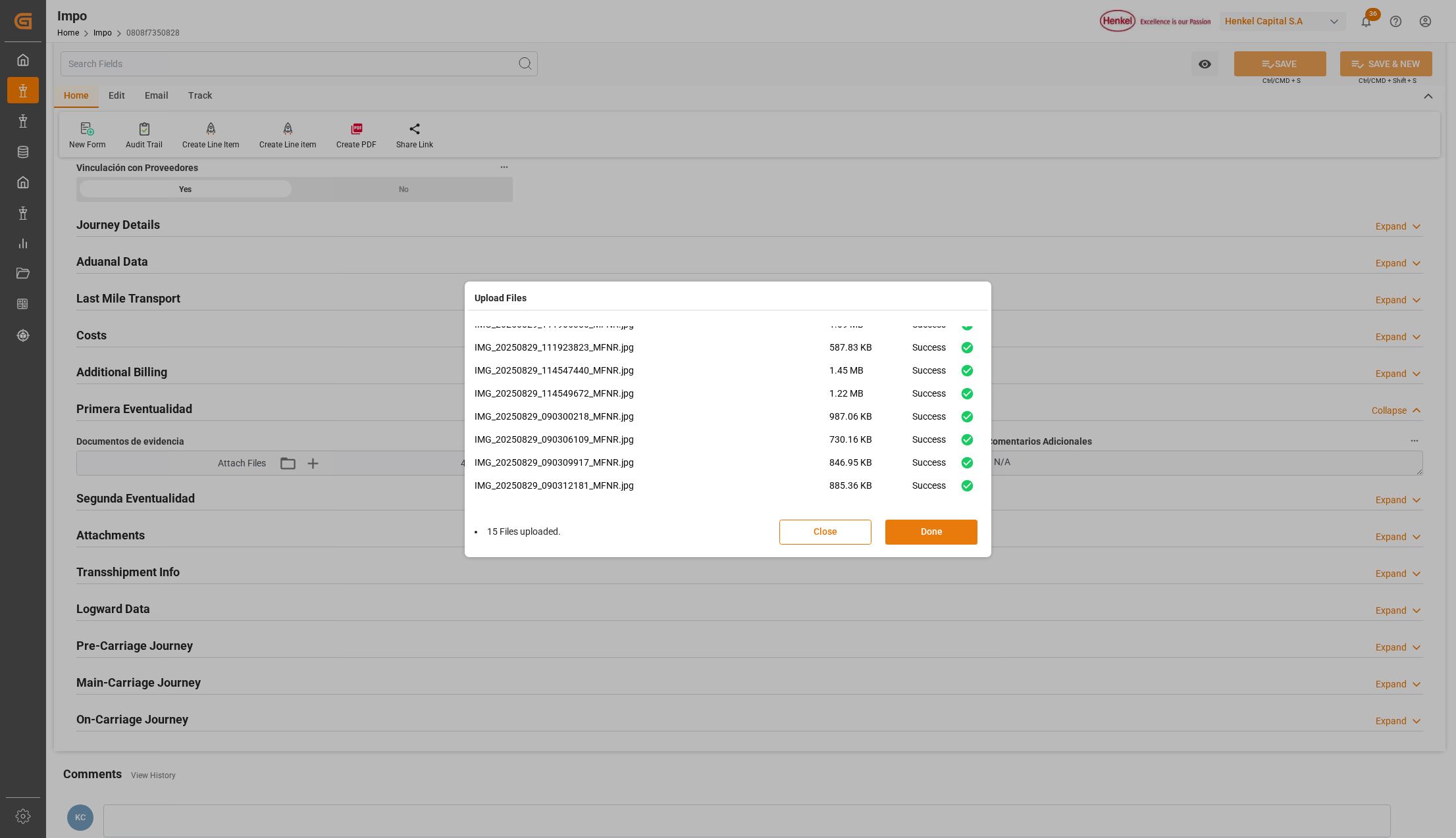
click at [923, 536] on button "Done" at bounding box center [931, 531] width 92 height 25
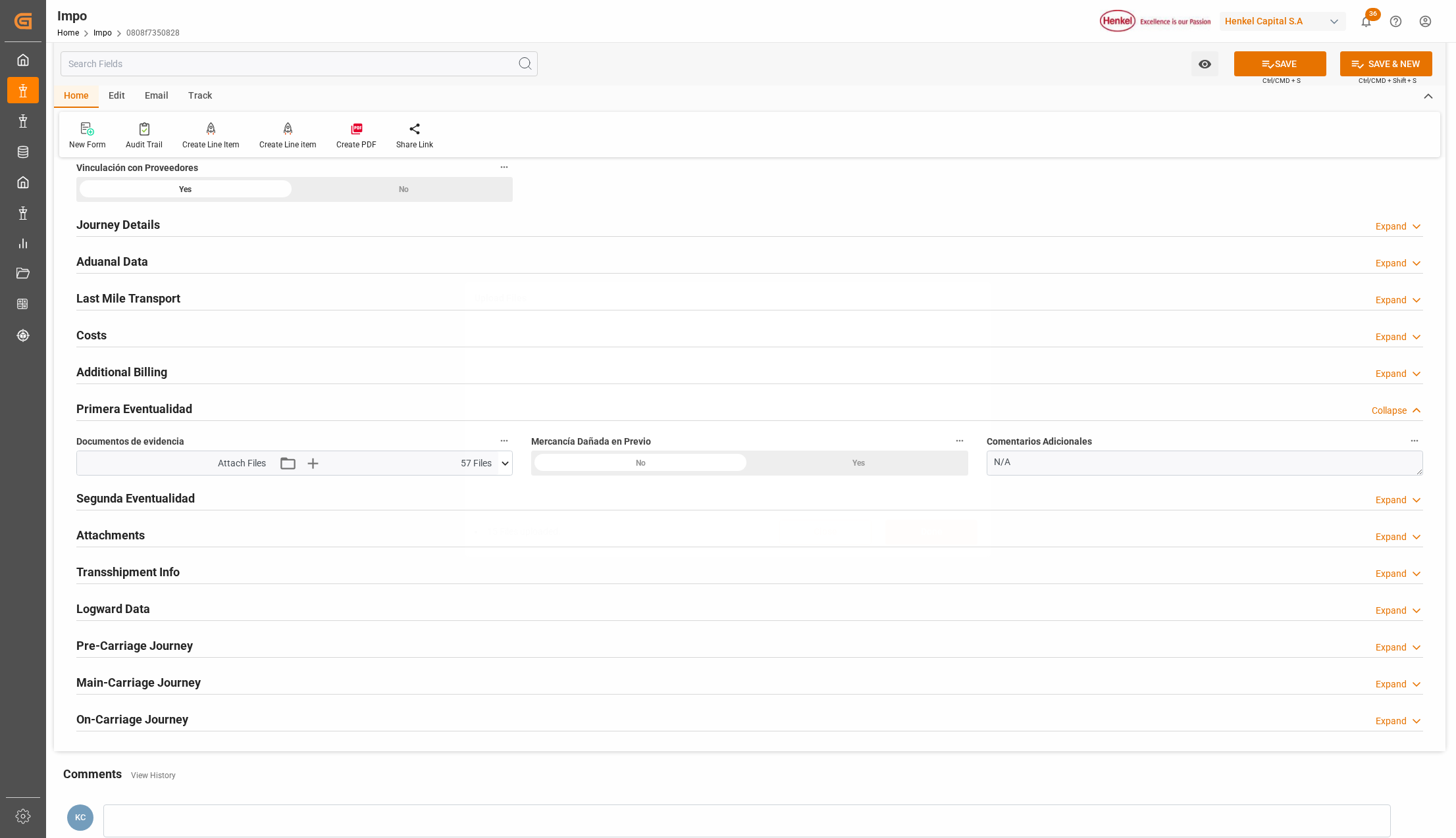
scroll to position [0, 0]
click at [1273, 70] on button "SAVE" at bounding box center [1280, 63] width 92 height 25
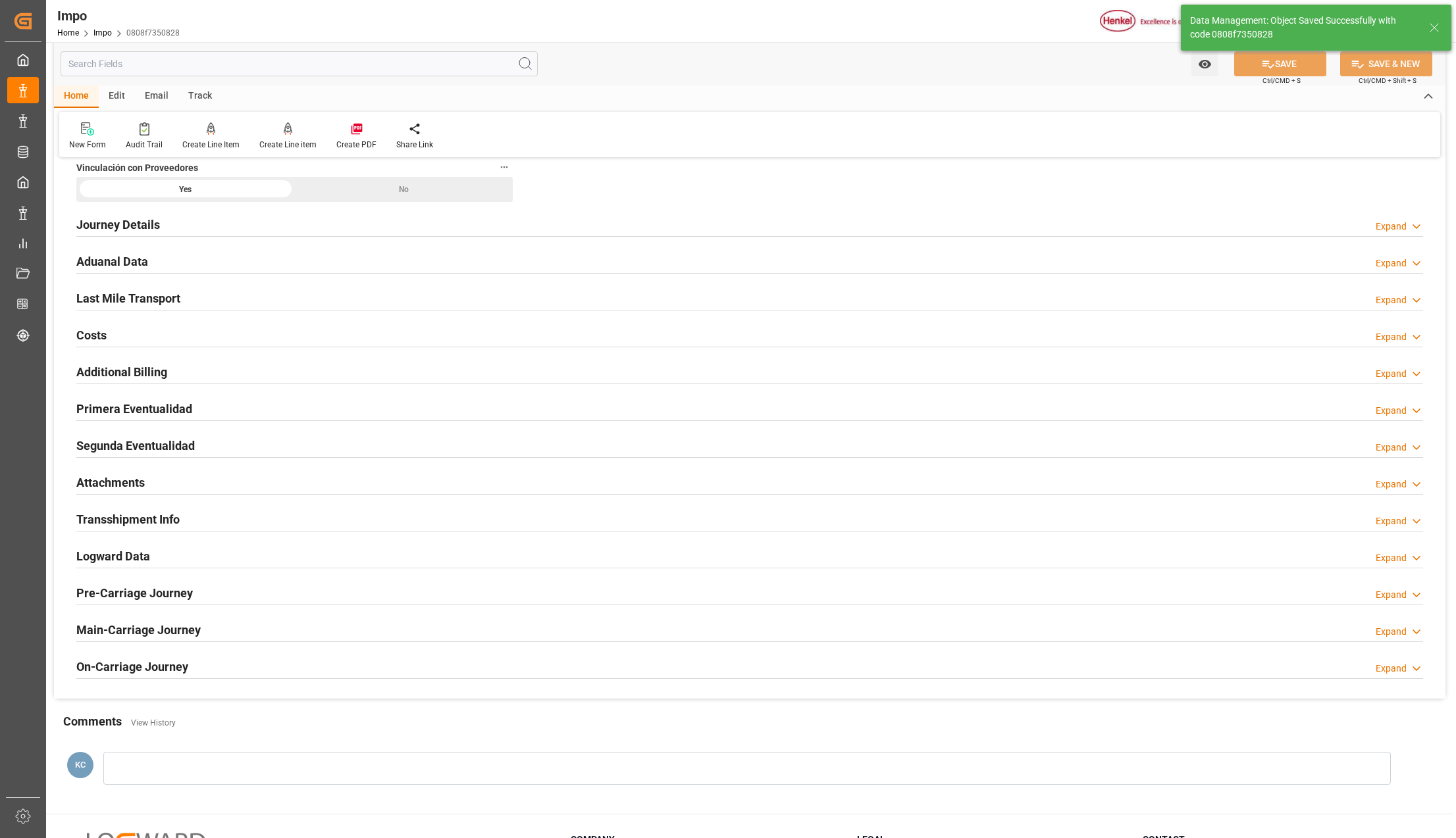
click at [106, 412] on h2 "Primera Eventualidad" at bounding box center [134, 408] width 116 height 18
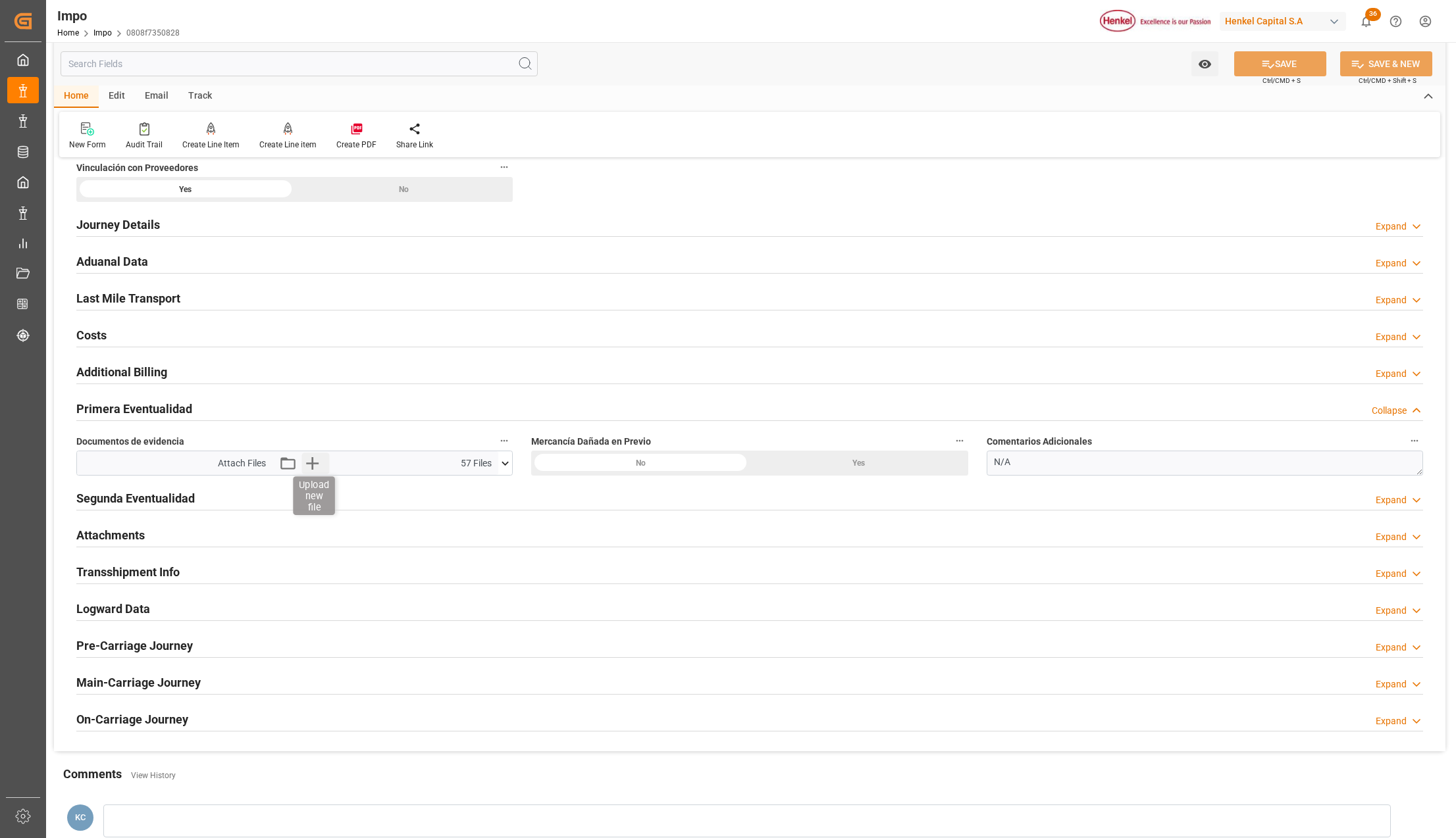
click at [313, 464] on icon "button" at bounding box center [312, 463] width 21 height 21
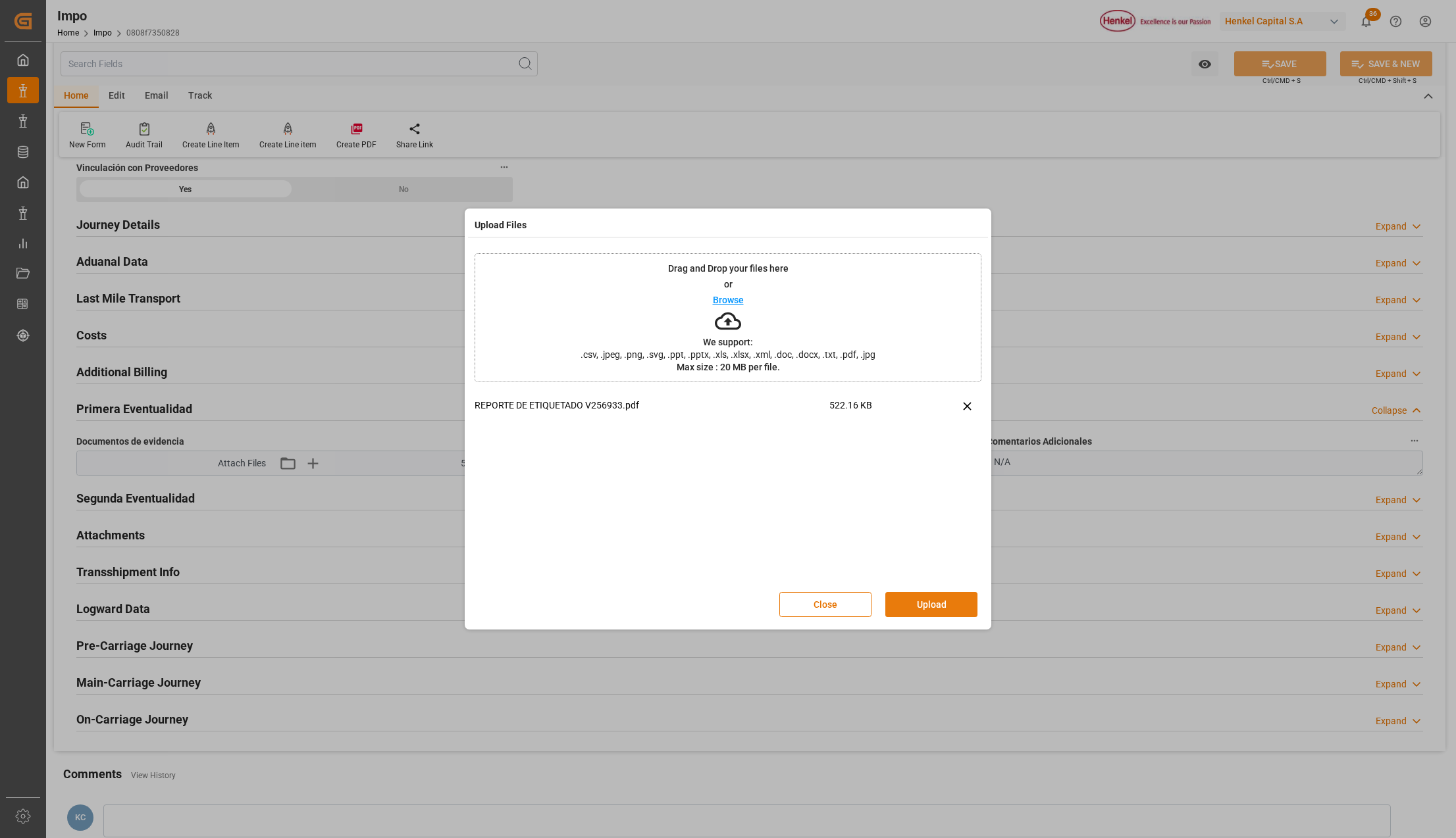
click at [951, 600] on button "Upload" at bounding box center [931, 604] width 92 height 25
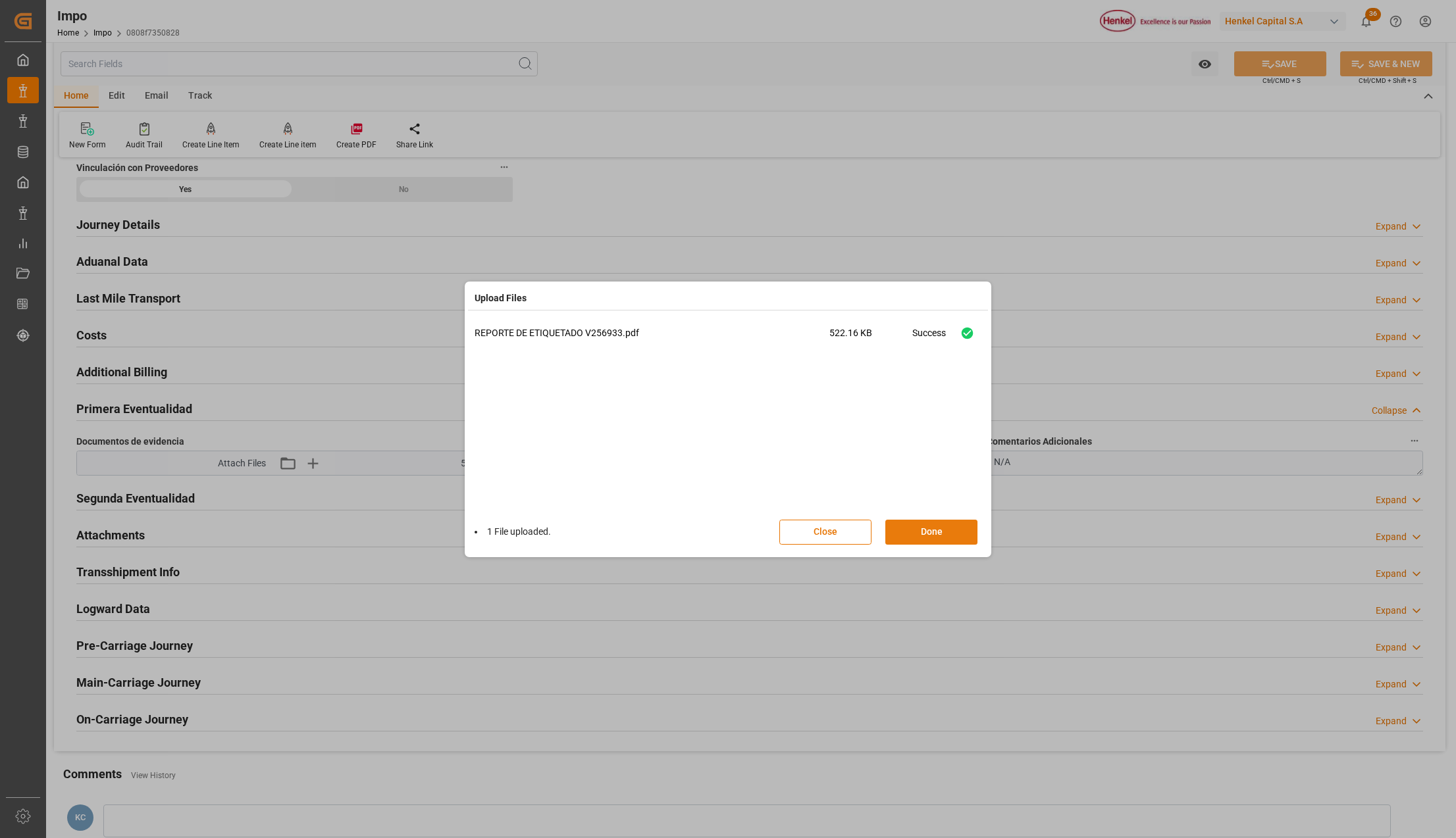
click at [945, 530] on button "Done" at bounding box center [931, 531] width 92 height 25
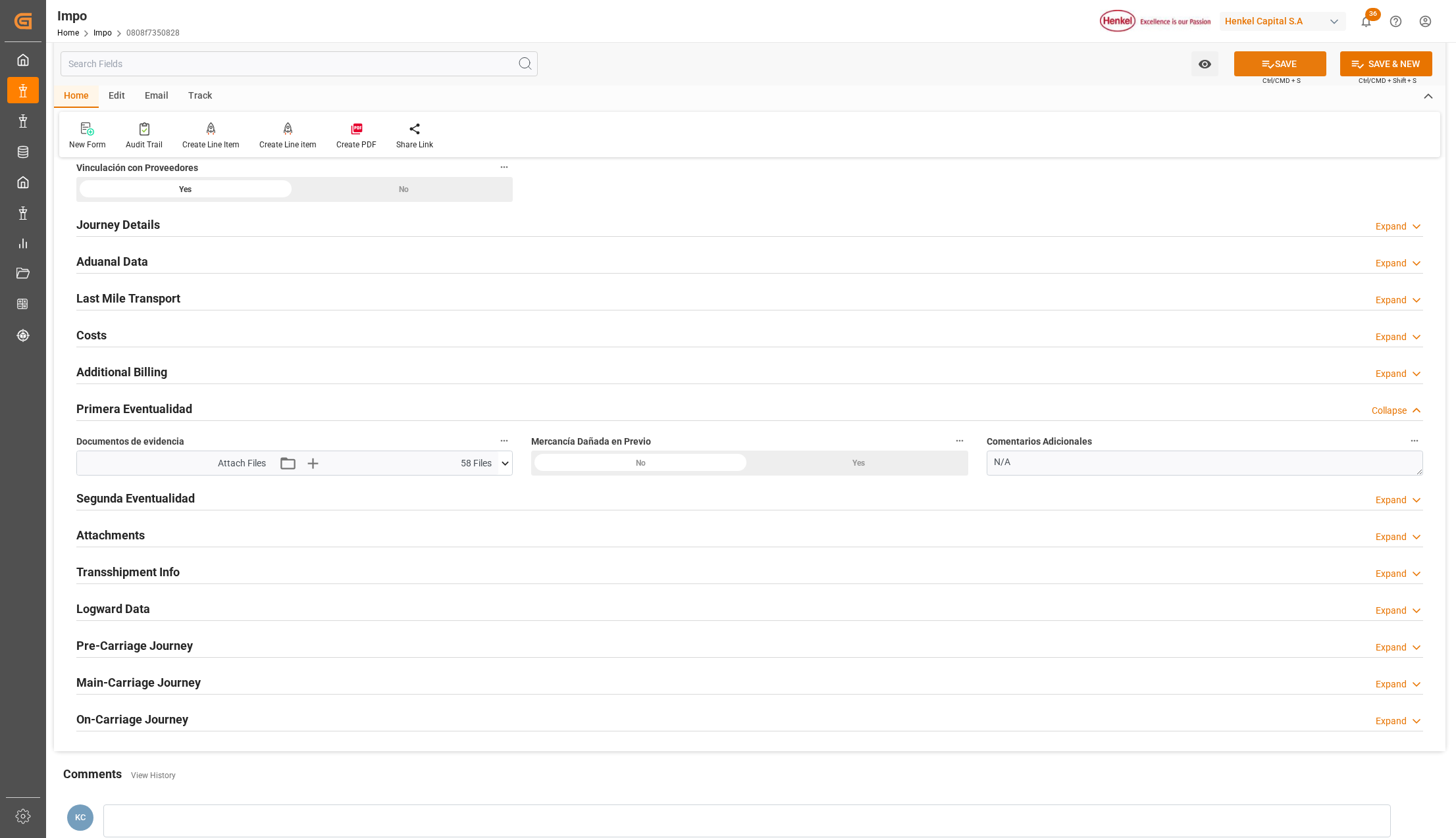
click at [1306, 66] on button "SAVE" at bounding box center [1280, 63] width 92 height 25
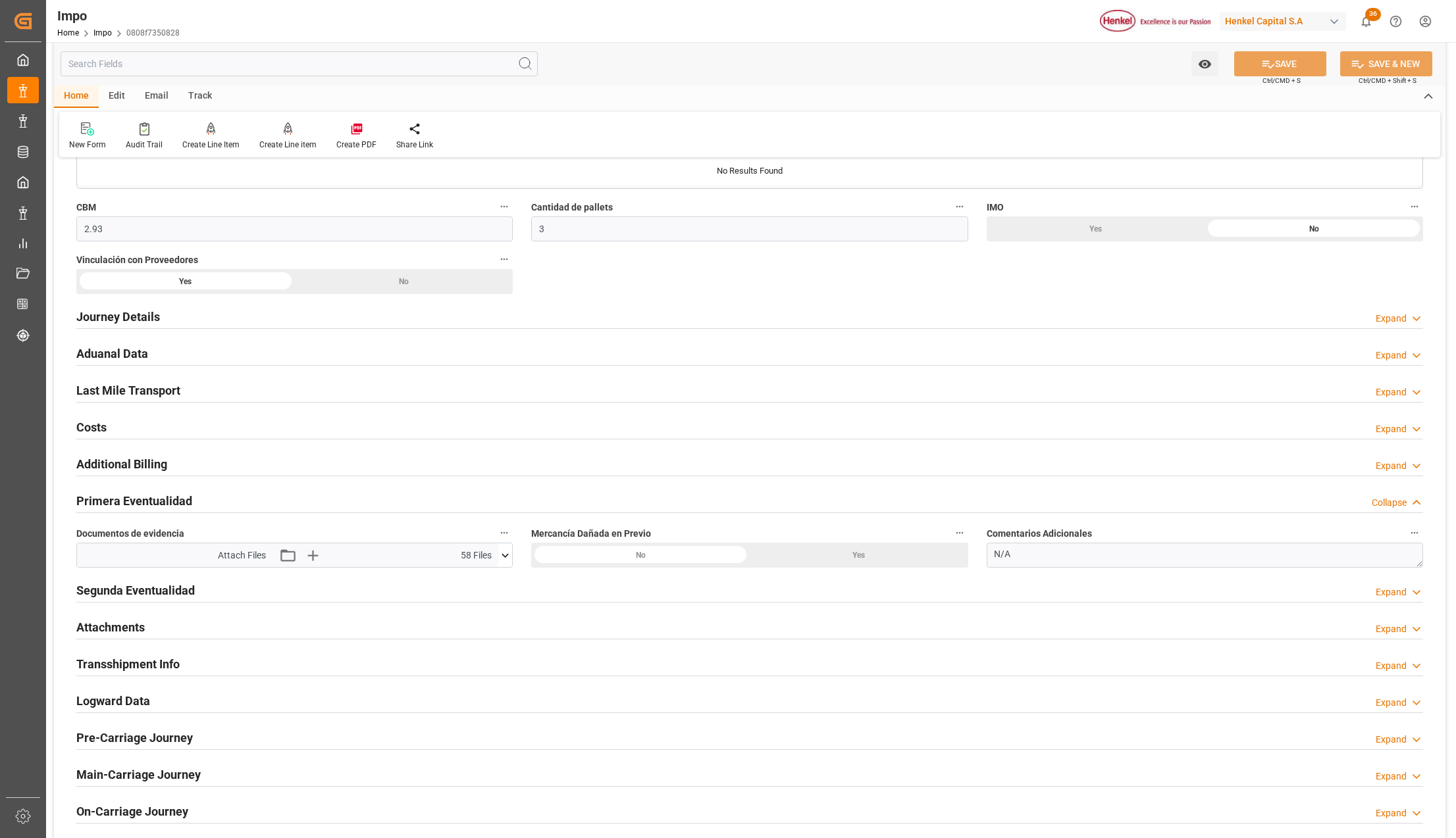
scroll to position [701, 0]
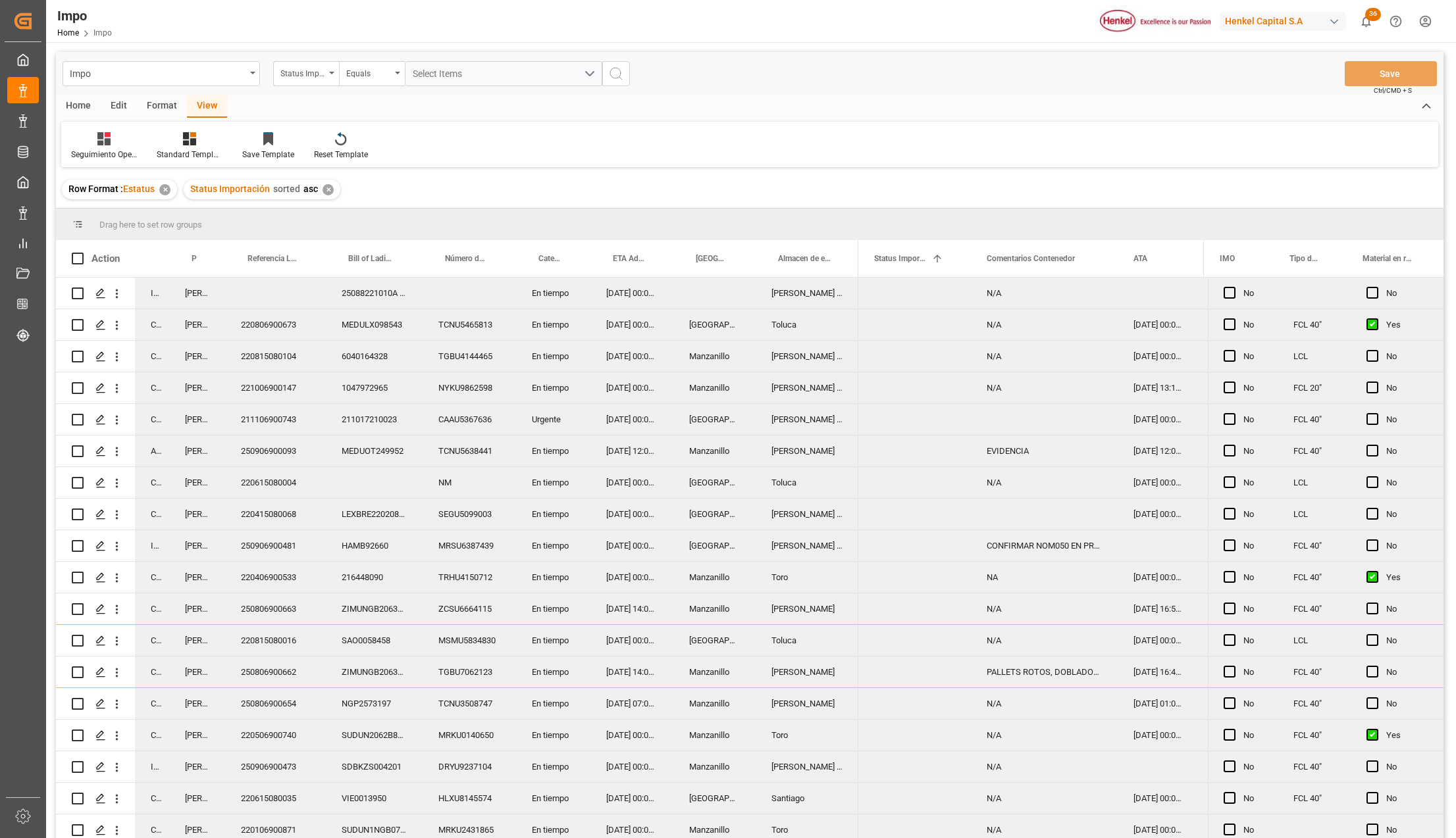
click at [161, 103] on div "Format" at bounding box center [161, 106] width 50 height 22
click at [101, 149] on div "Filter Rows" at bounding box center [91, 155] width 39 height 12
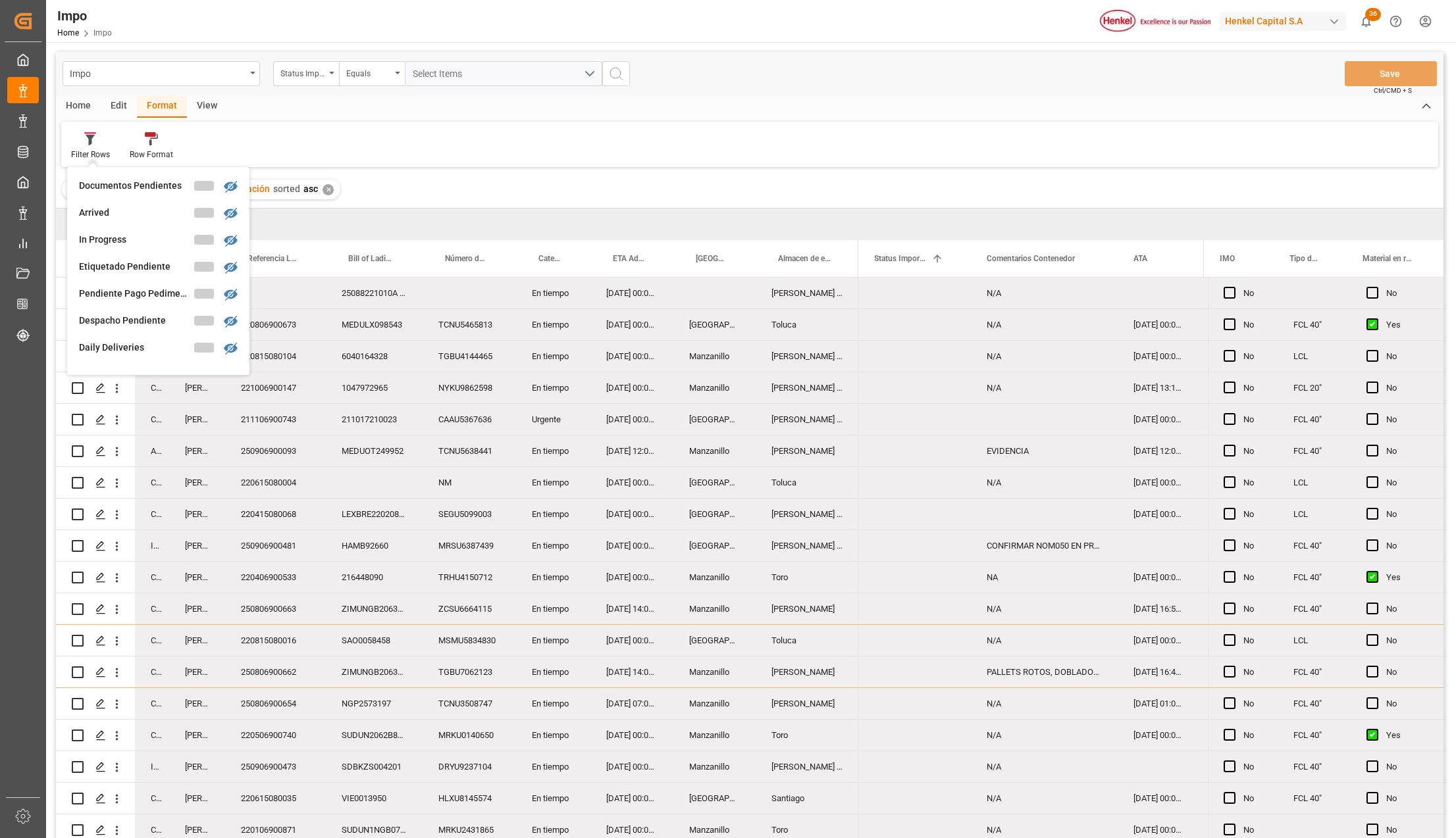
click at [116, 185] on div "Documentos Pendientes" at bounding box center [137, 186] width 116 height 14
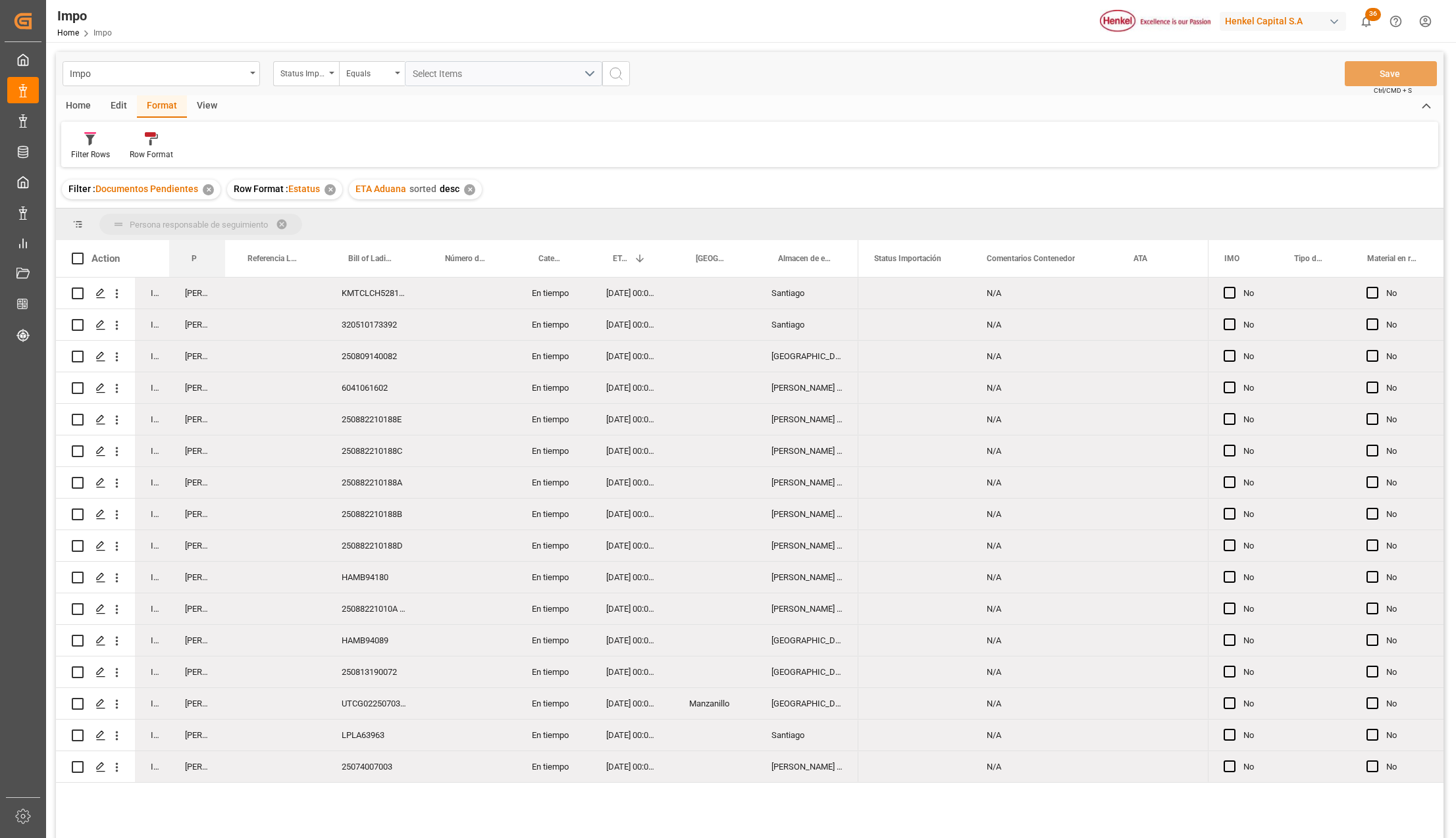
drag, startPoint x: 199, startPoint y: 253, endPoint x: 209, endPoint y: 233, distance: 22.4
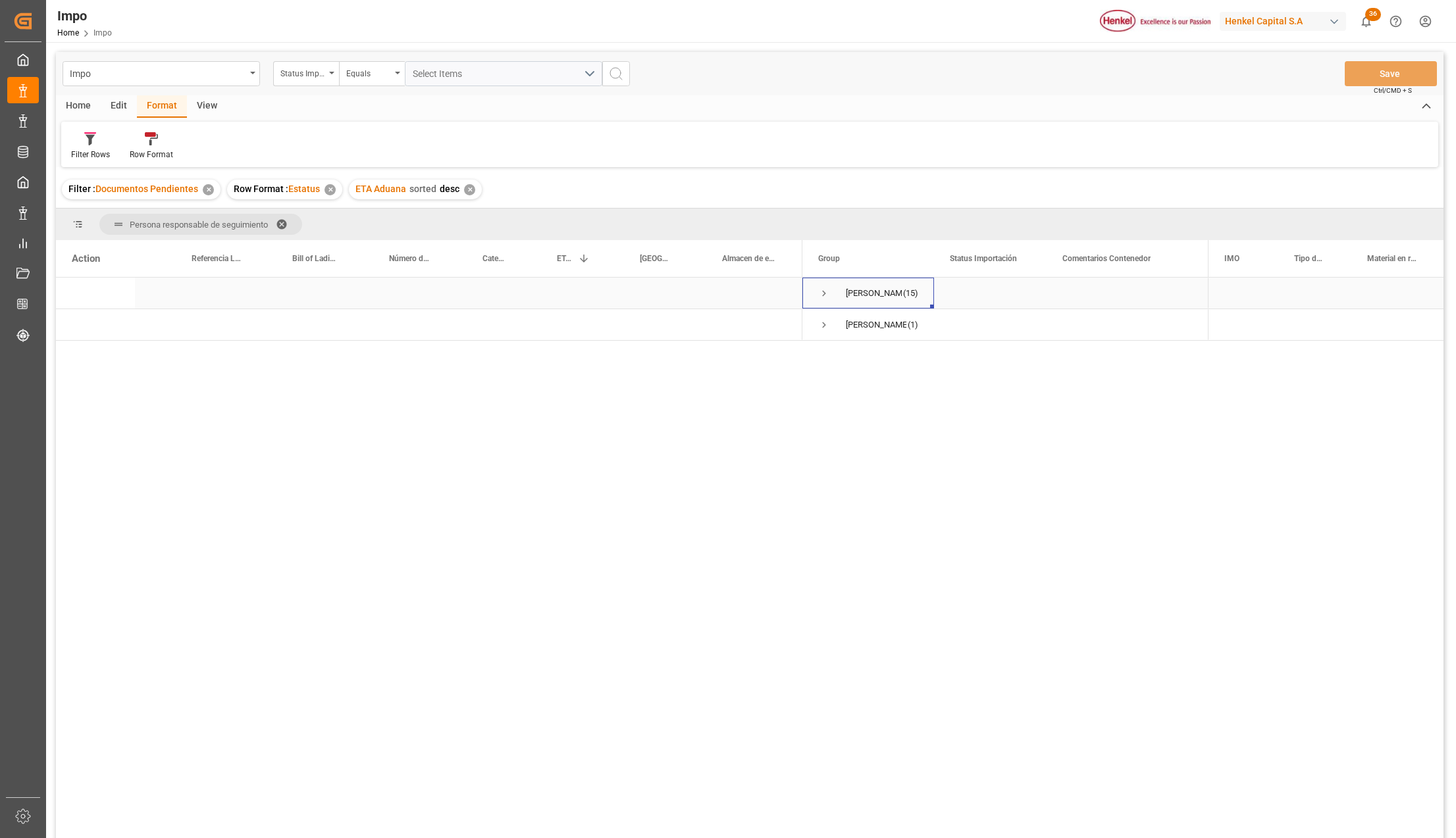
click at [821, 290] on span "Press SPACE to select this row." at bounding box center [824, 294] width 12 height 12
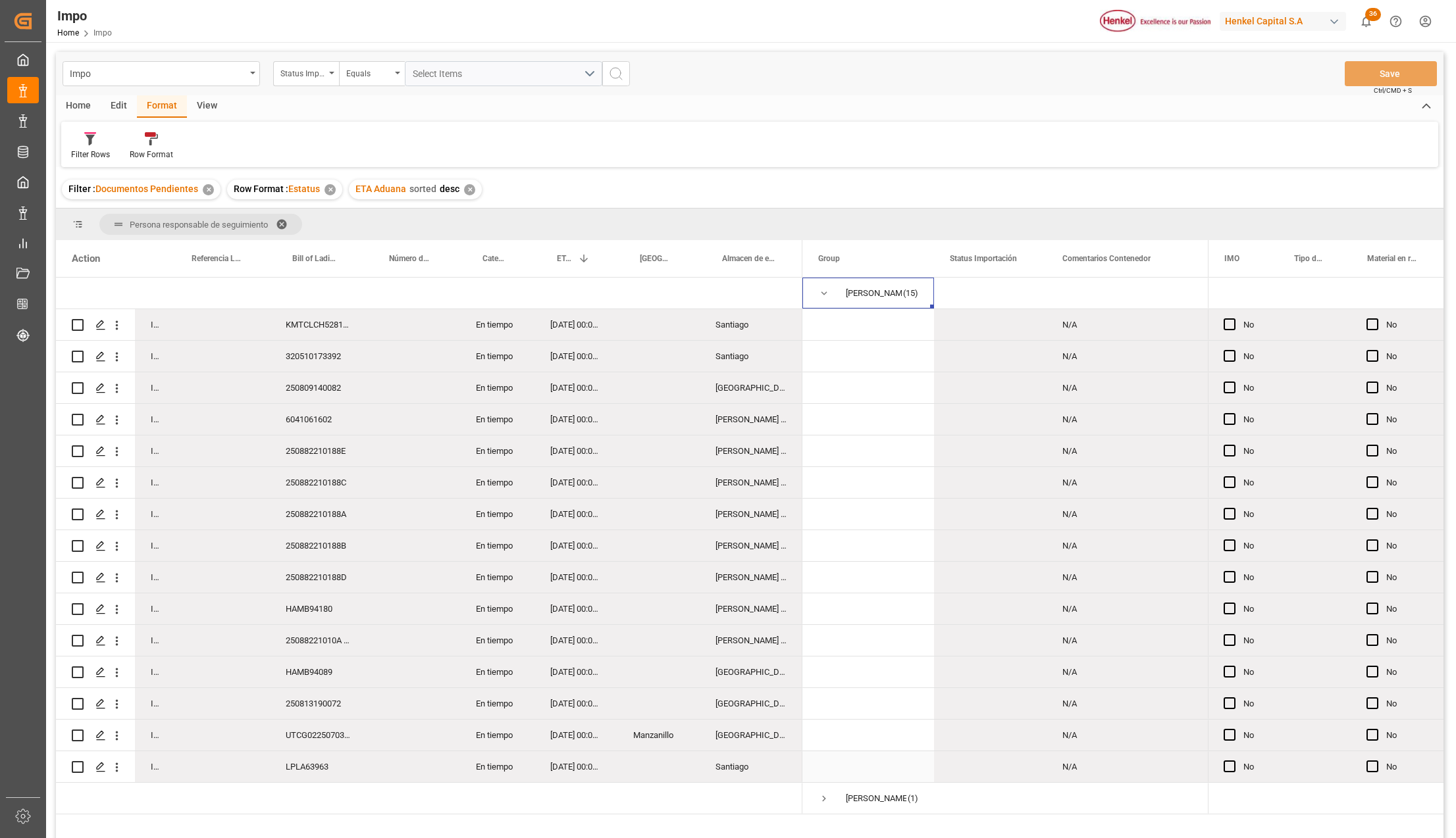
click at [585, 761] on div "08-09-2025 00:00:00" at bounding box center [576, 767] width 83 height 31
click at [311, 755] on div "LPLA63963" at bounding box center [319, 767] width 97 height 31
